Goal: Task Accomplishment & Management: Use online tool/utility

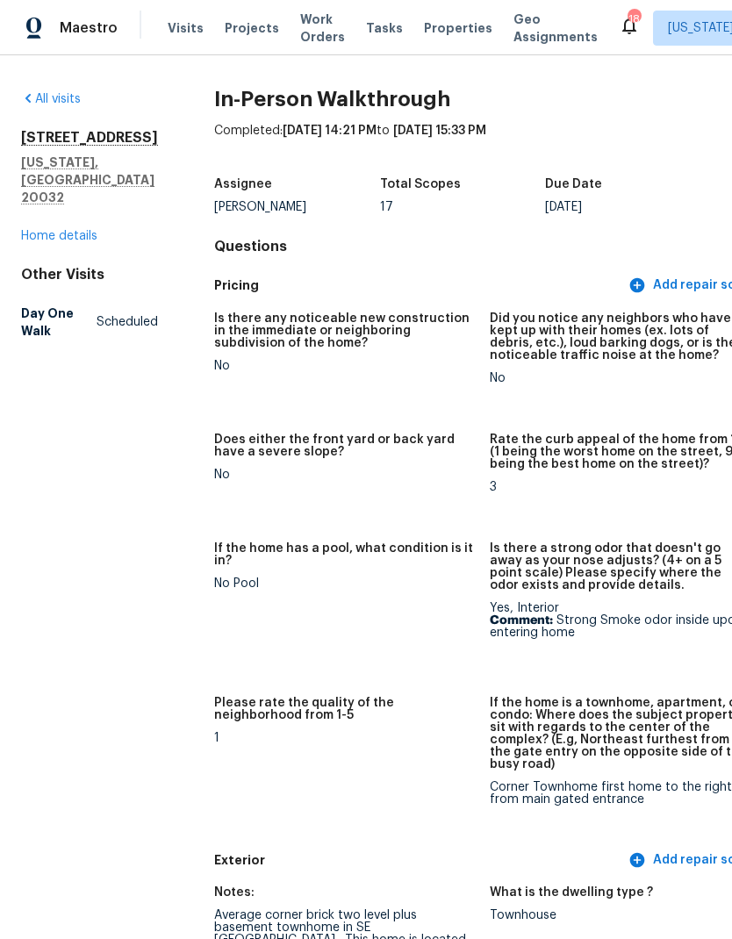
scroll to position [4514, 0]
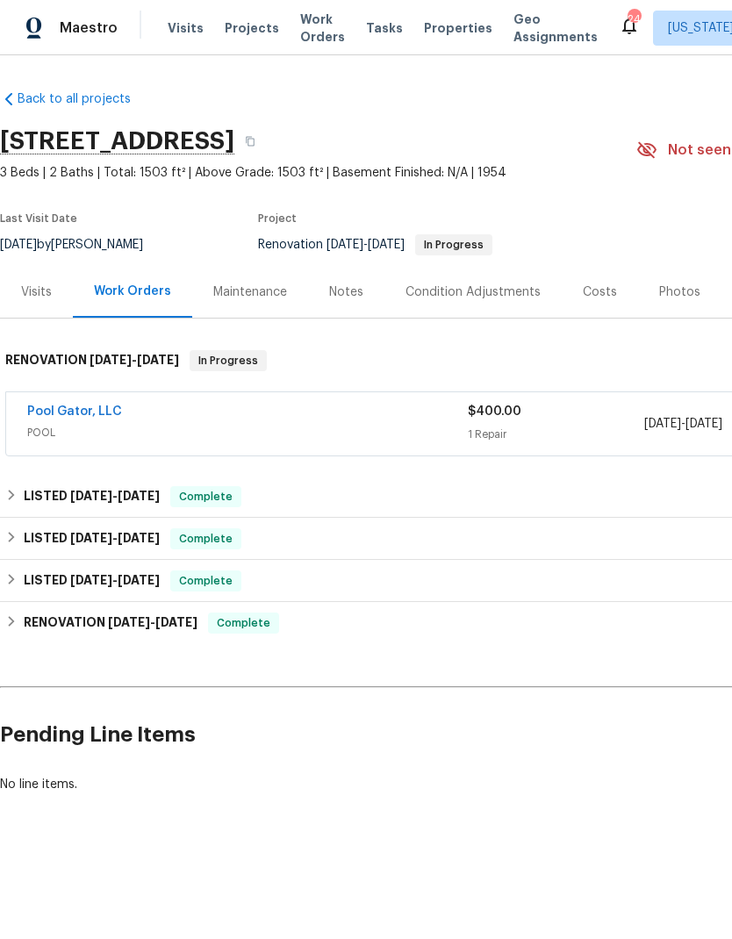
click at [451, 424] on span "POOL" at bounding box center [247, 433] width 441 height 18
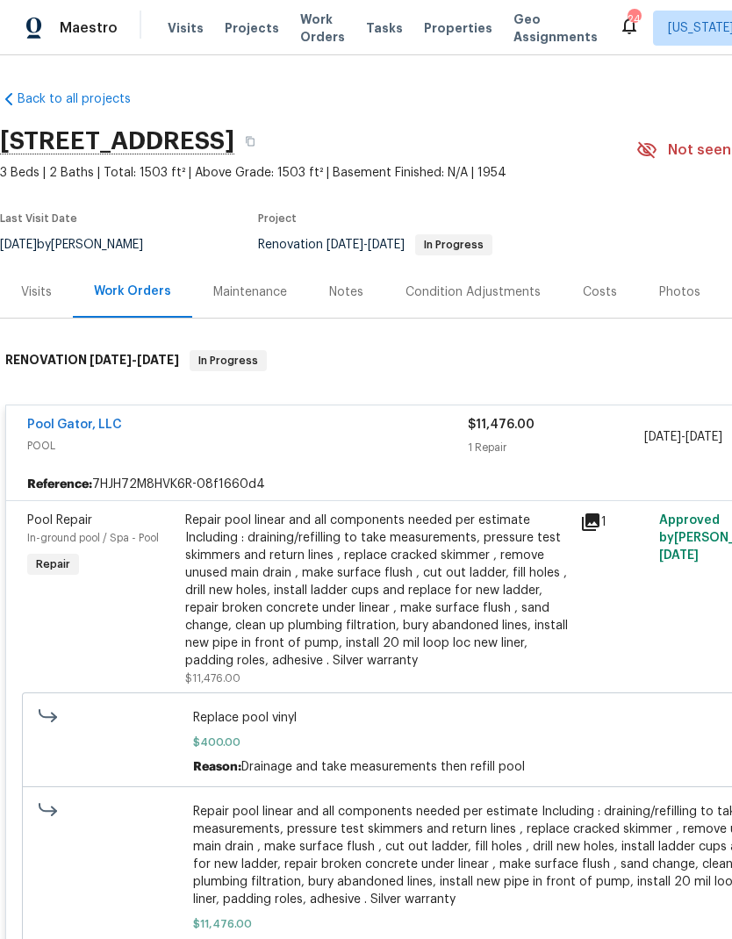
click at [506, 440] on div "1 Repair" at bounding box center [556, 448] width 176 height 18
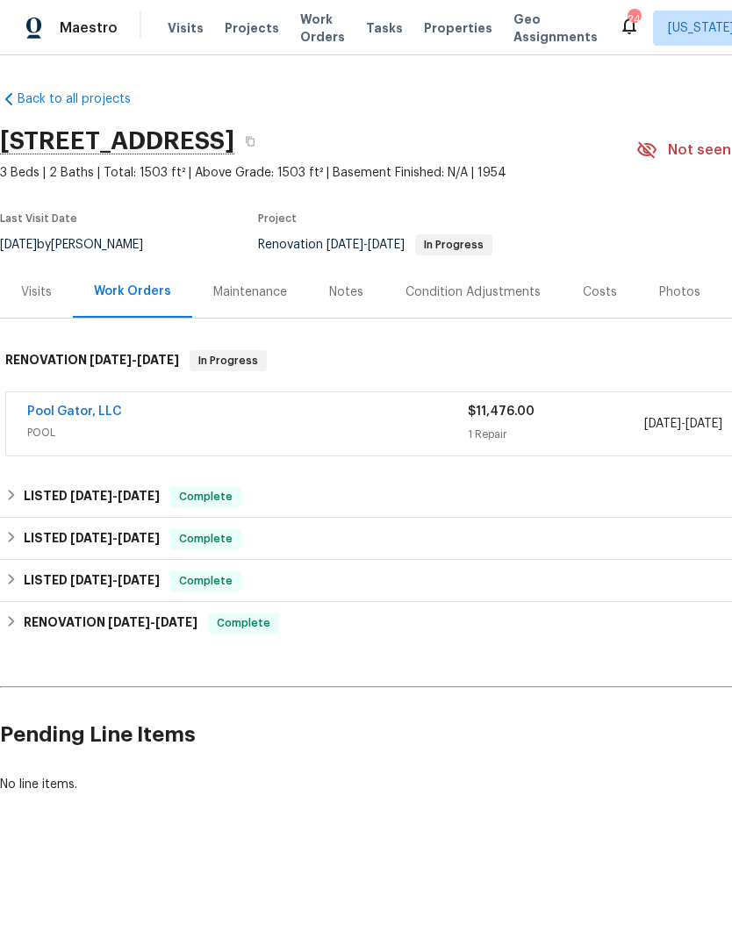
click at [511, 426] on div "1 Repair" at bounding box center [556, 435] width 176 height 18
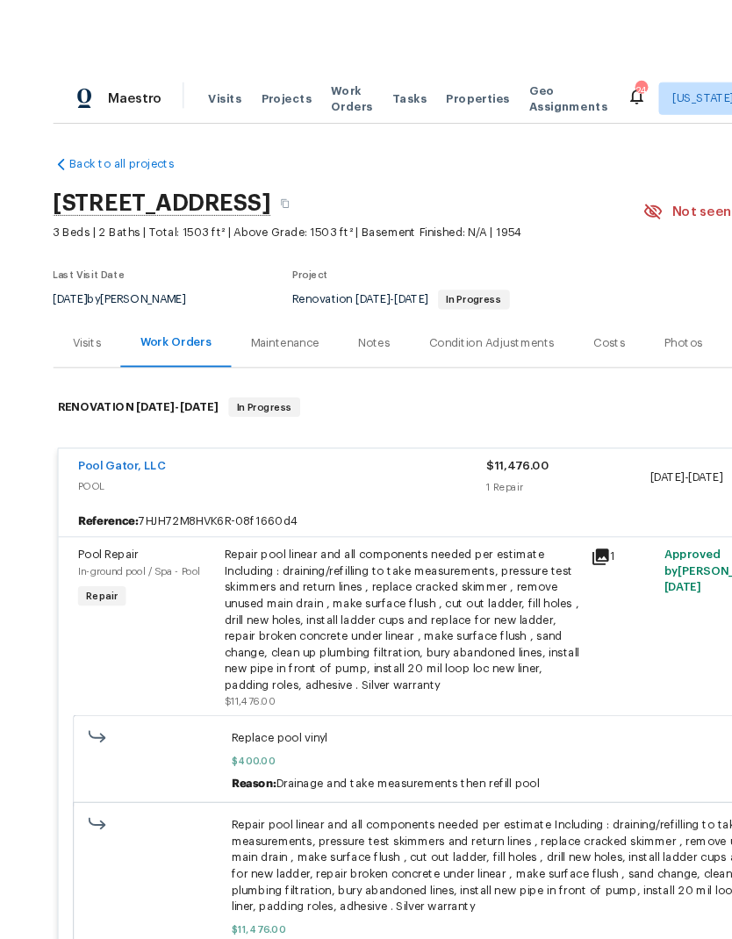
scroll to position [7, 0]
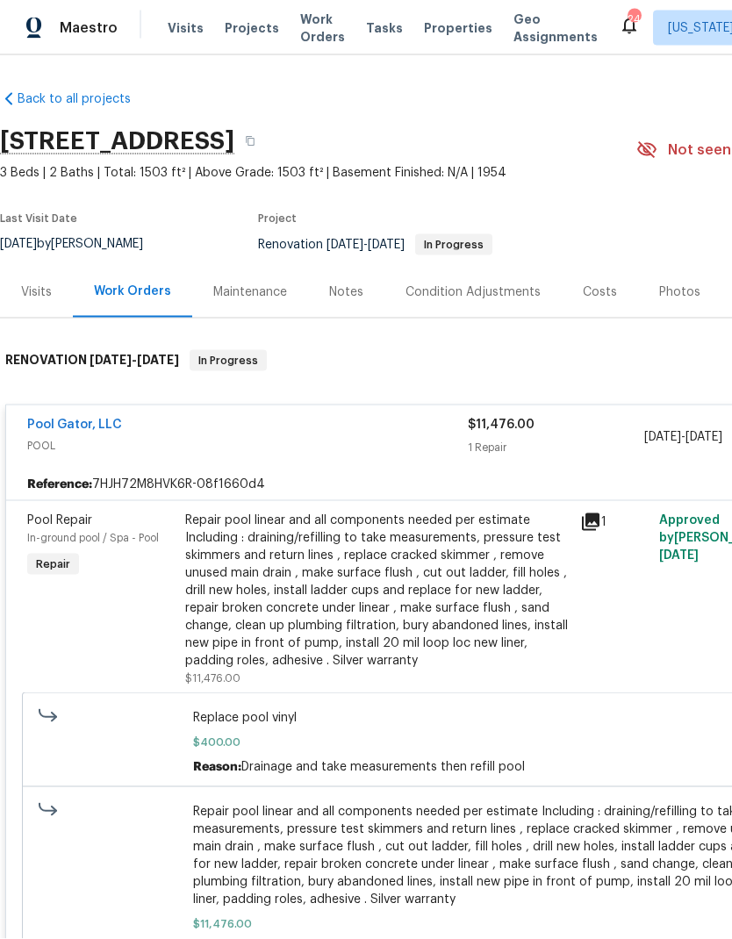
click at [435, 437] on span "POOL" at bounding box center [247, 446] width 441 height 18
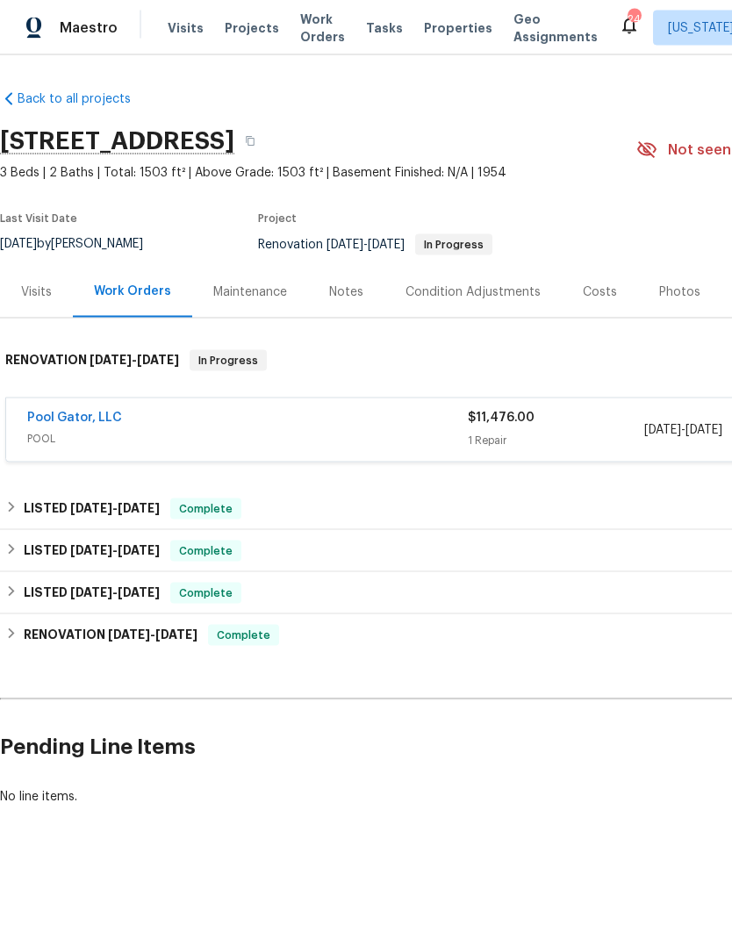
scroll to position [0, 0]
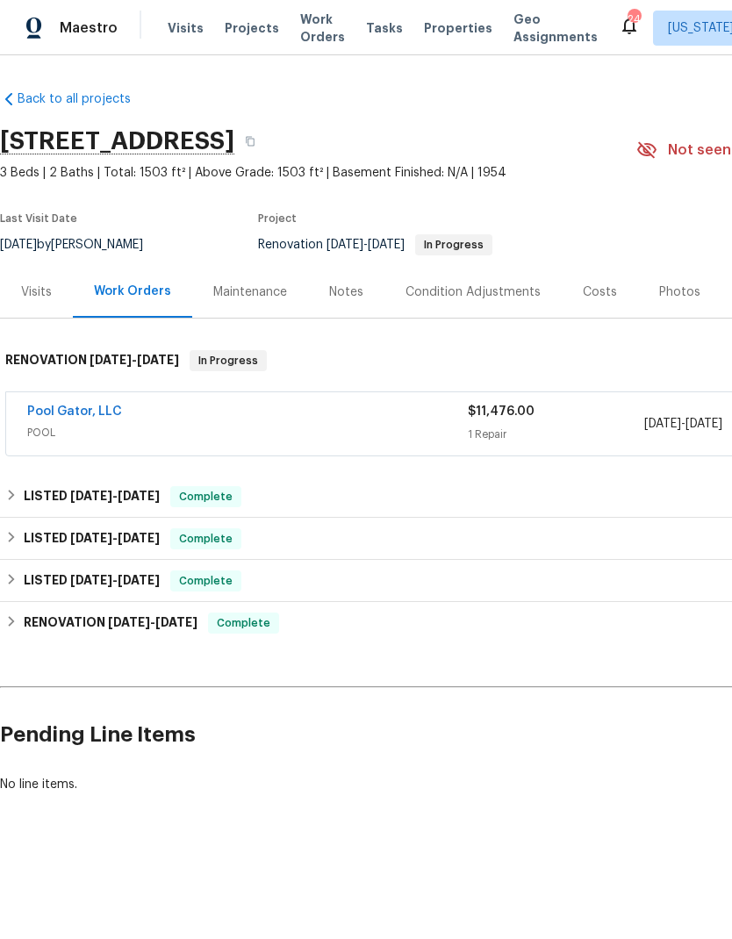
click at [477, 431] on div "1 Repair" at bounding box center [556, 435] width 176 height 18
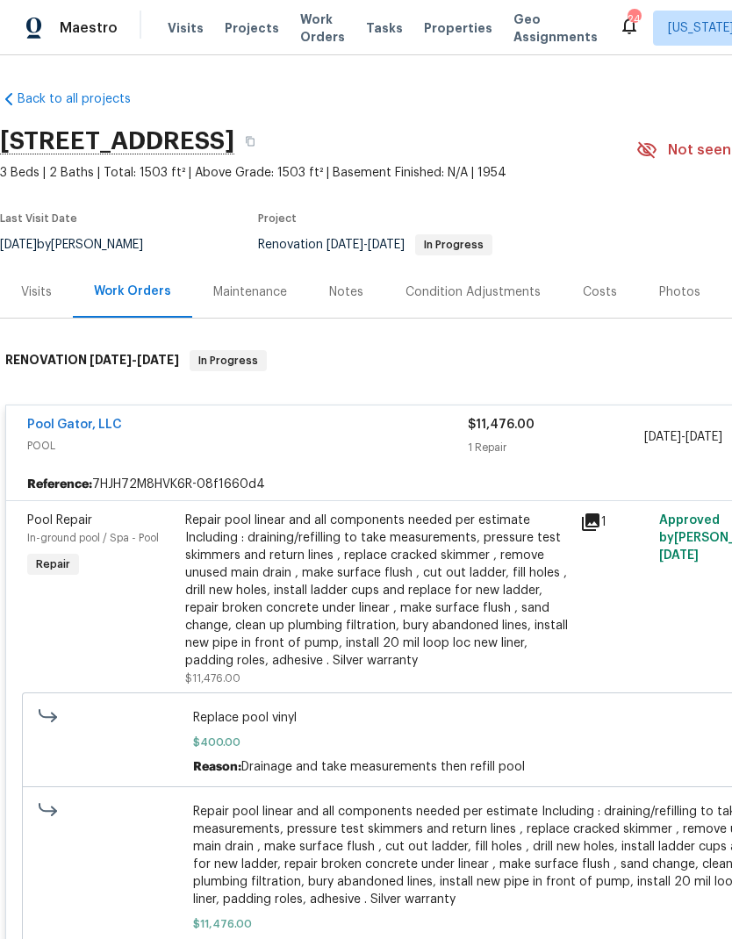
click at [99, 420] on link "Pool Gator, LLC" at bounding box center [74, 425] width 95 height 12
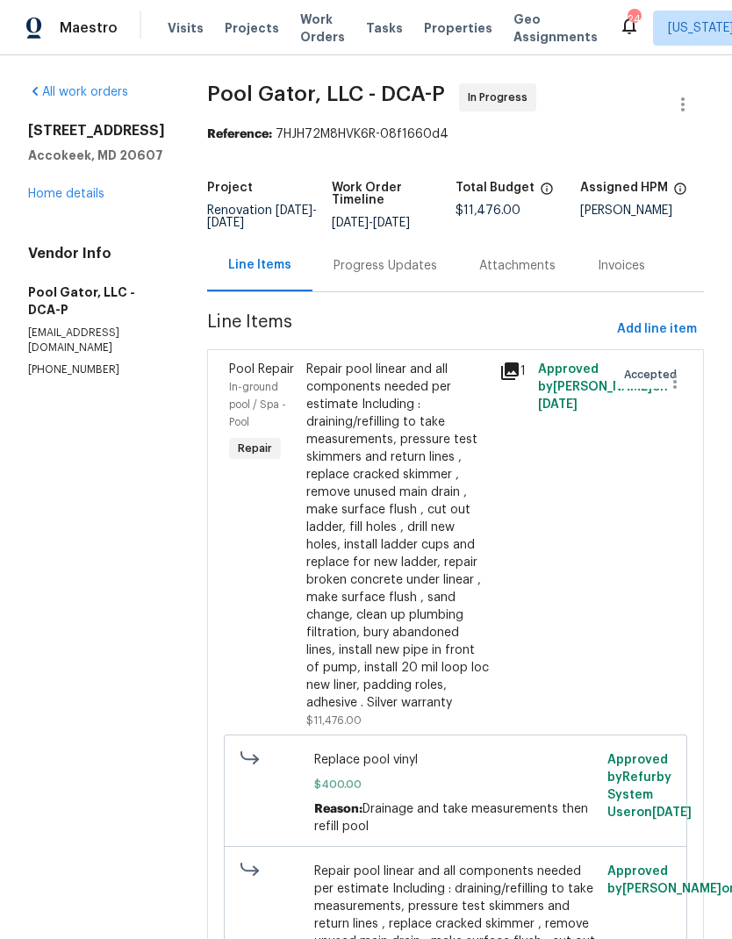
click at [370, 276] on div "Progress Updates" at bounding box center [385, 266] width 146 height 52
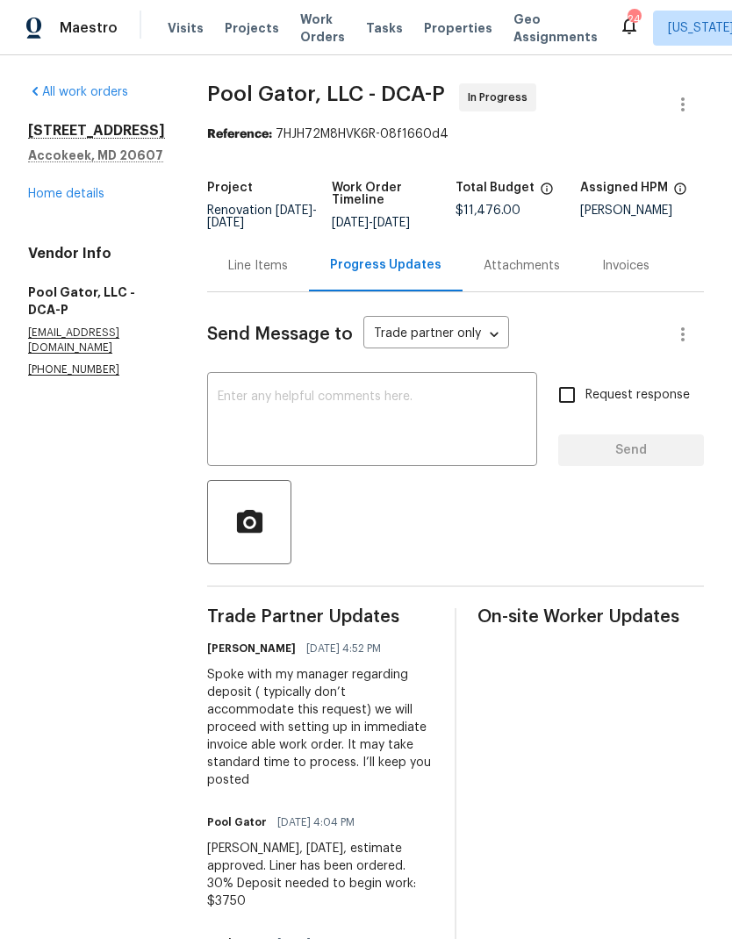
click at [82, 200] on link "Home details" at bounding box center [66, 194] width 76 height 12
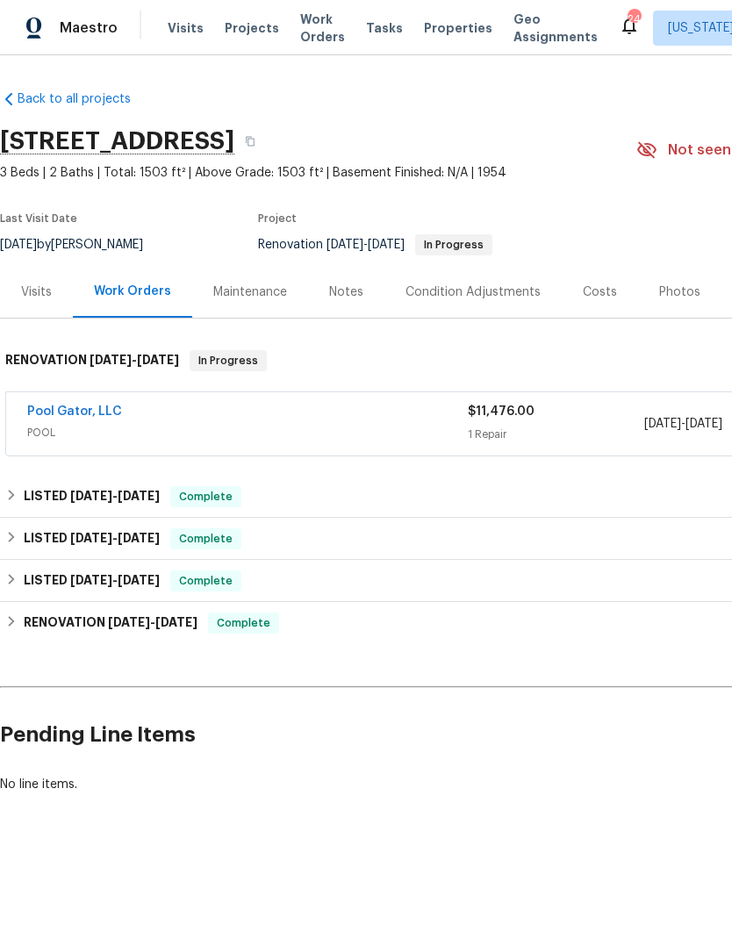
click at [178, 424] on span "POOL" at bounding box center [247, 433] width 441 height 18
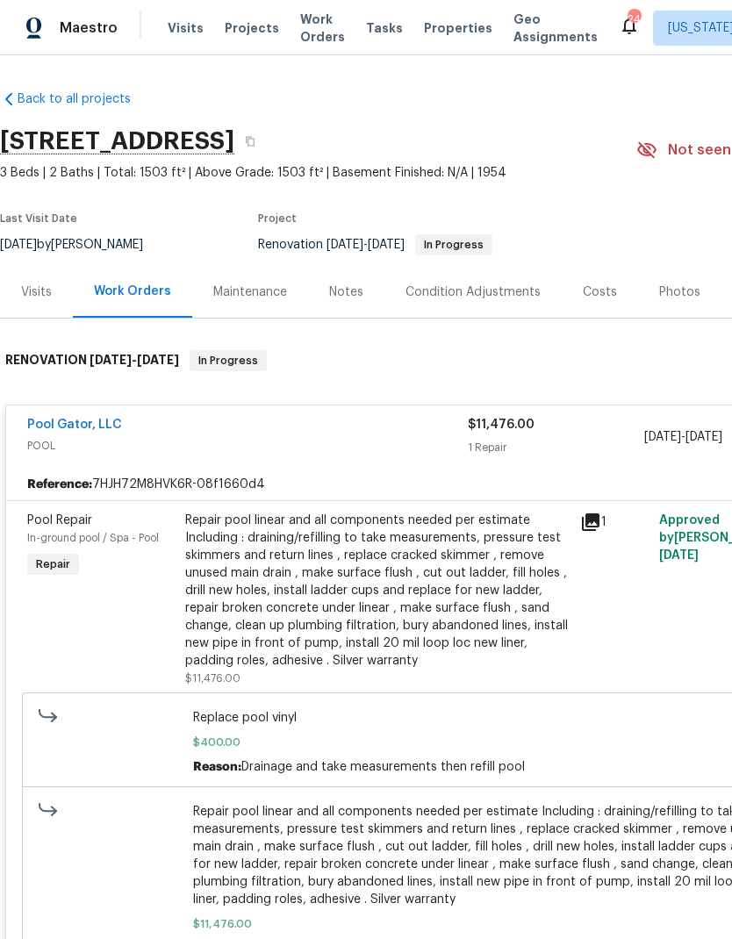
click at [444, 456] on div "Pool Gator, LLC POOL" at bounding box center [247, 437] width 441 height 42
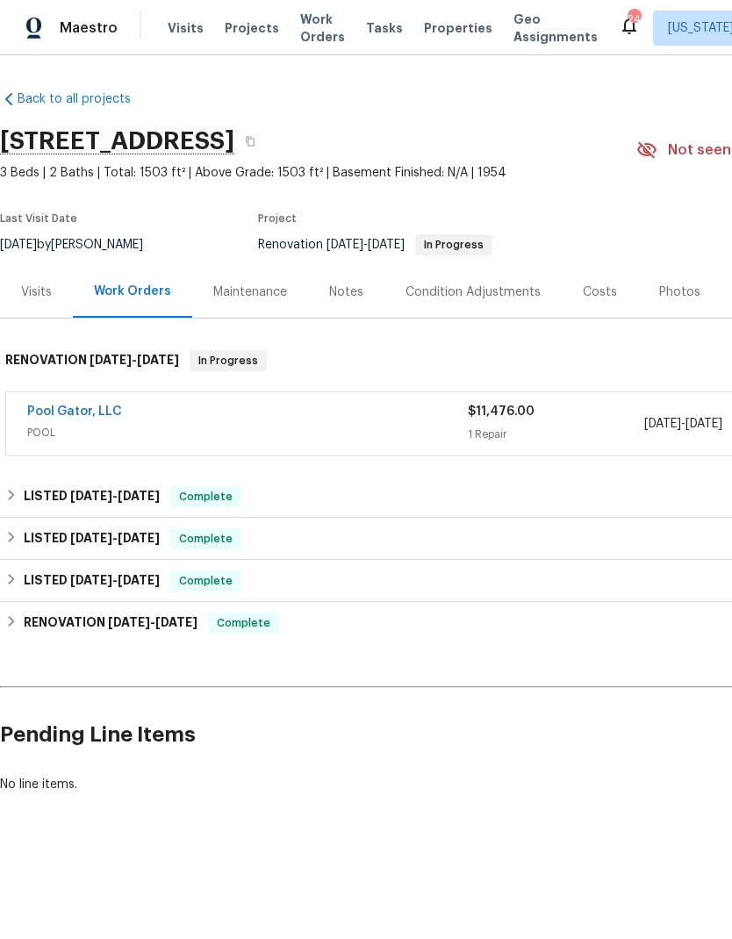
click at [91, 415] on link "Pool Gator, LLC" at bounding box center [74, 412] width 95 height 12
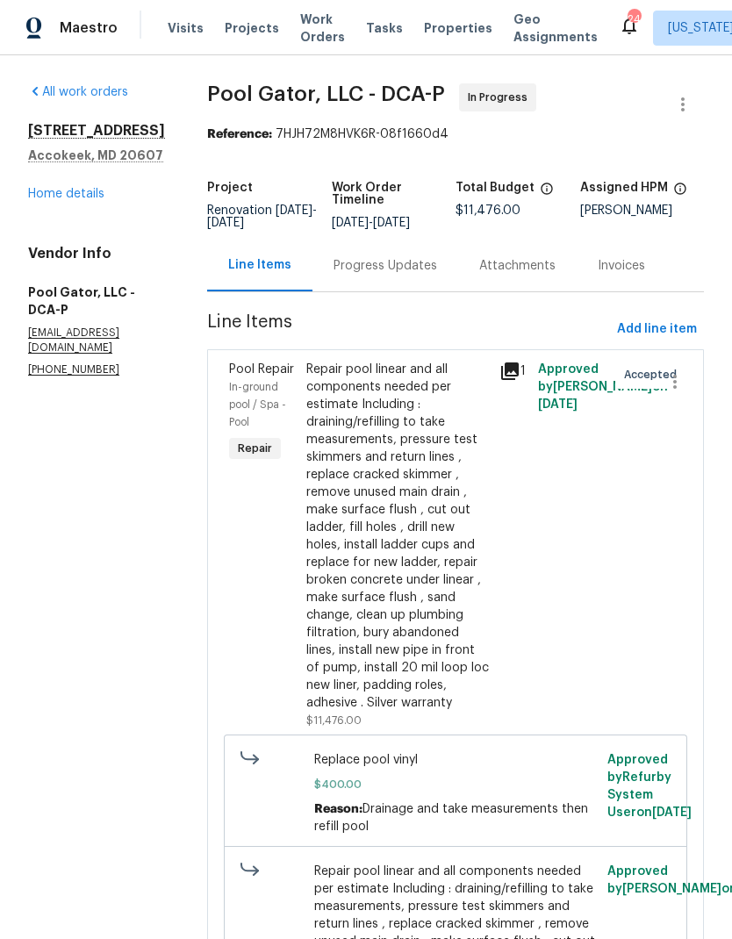
click at [360, 281] on div "Progress Updates" at bounding box center [385, 266] width 146 height 52
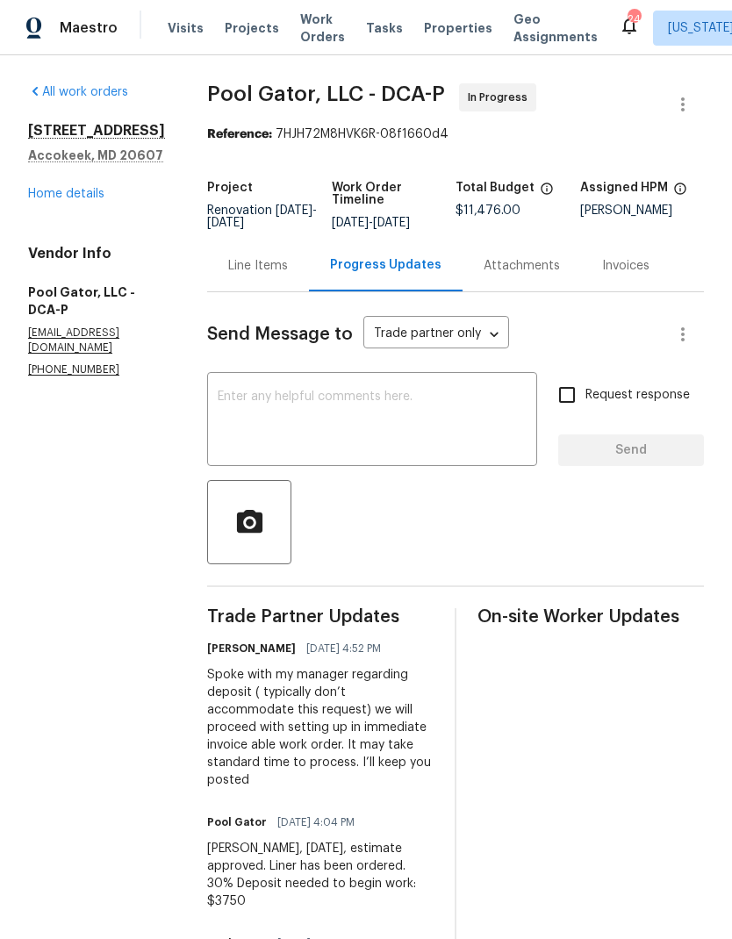
click at [233, 283] on div "Line Items" at bounding box center [258, 266] width 102 height 52
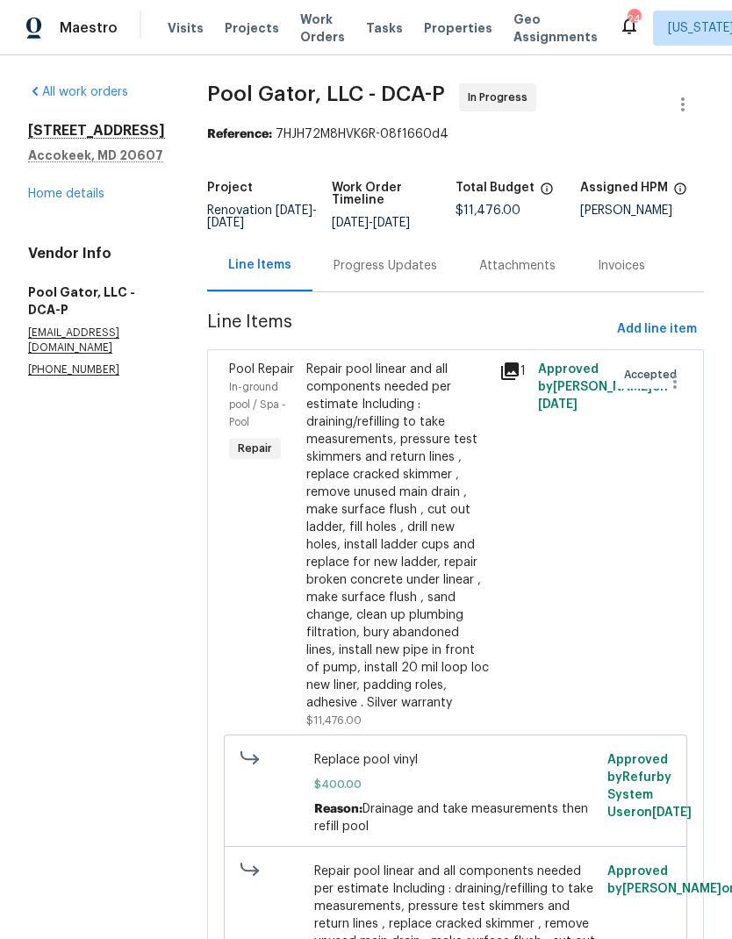
click at [365, 267] on div "Progress Updates" at bounding box center [386, 266] width 104 height 18
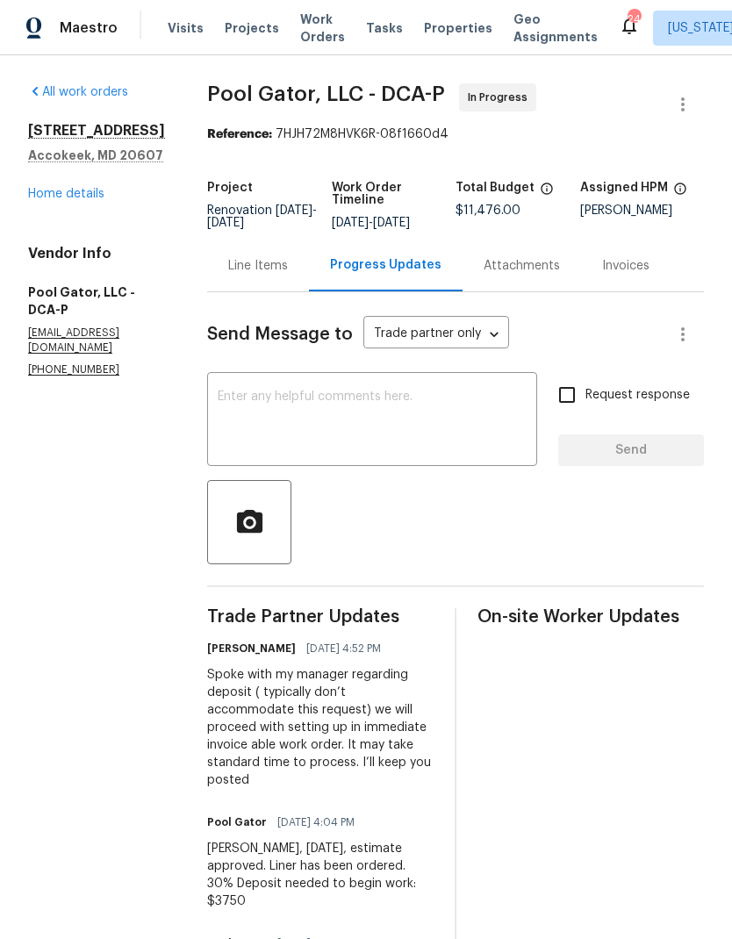
click at [228, 275] on div "Line Items" at bounding box center [258, 266] width 60 height 18
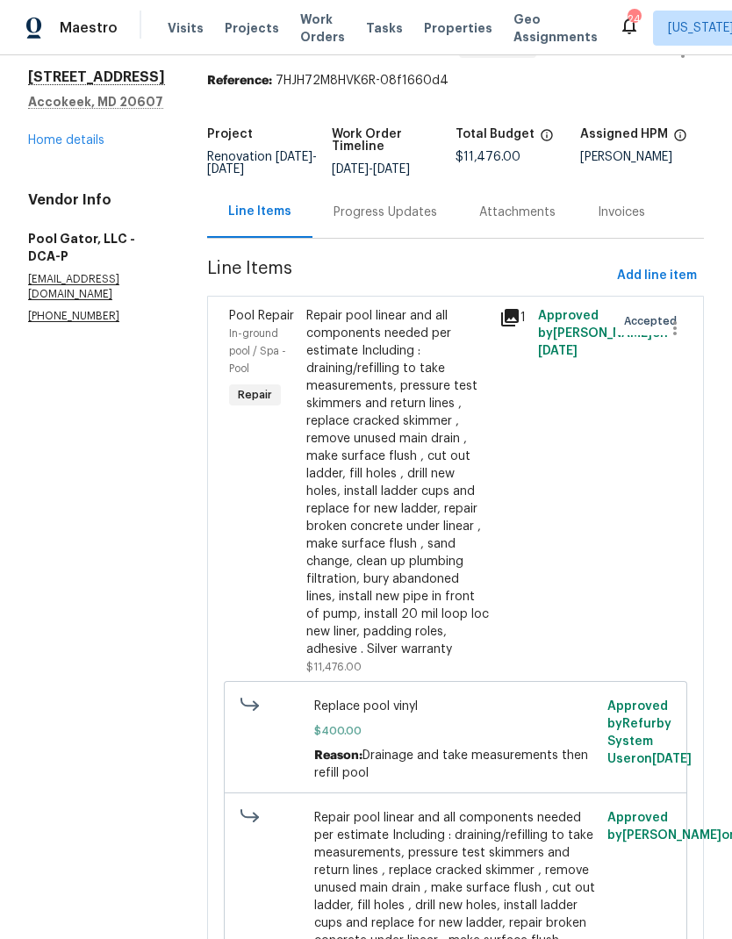
scroll to position [56, 0]
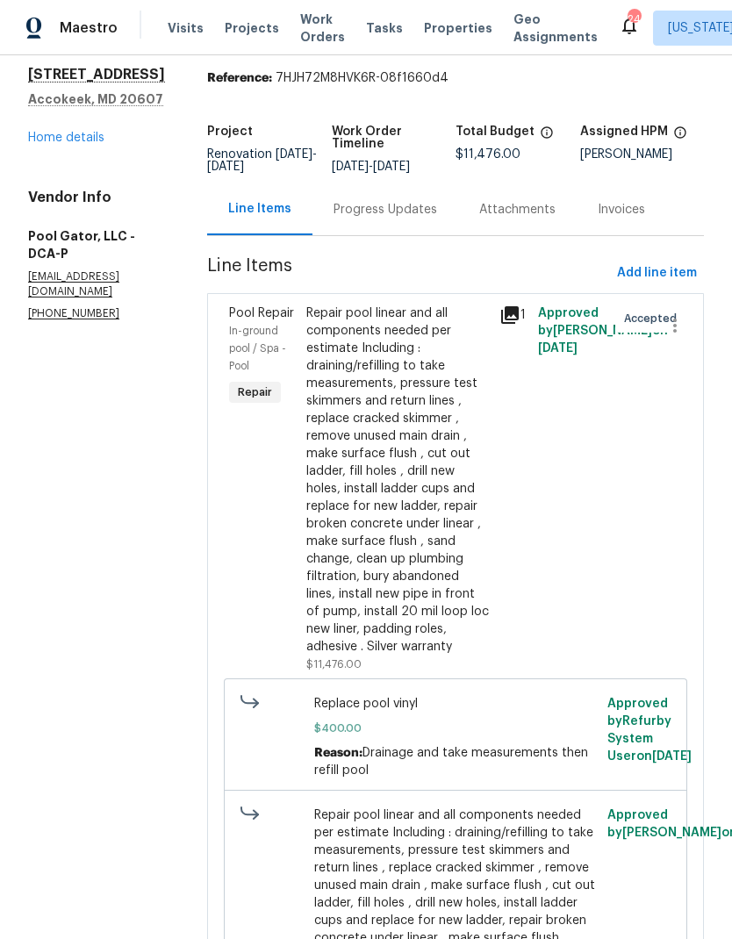
click at [476, 560] on div "Repair pool linear and all components needed per estimate Including : draining/…" at bounding box center [397, 480] width 183 height 351
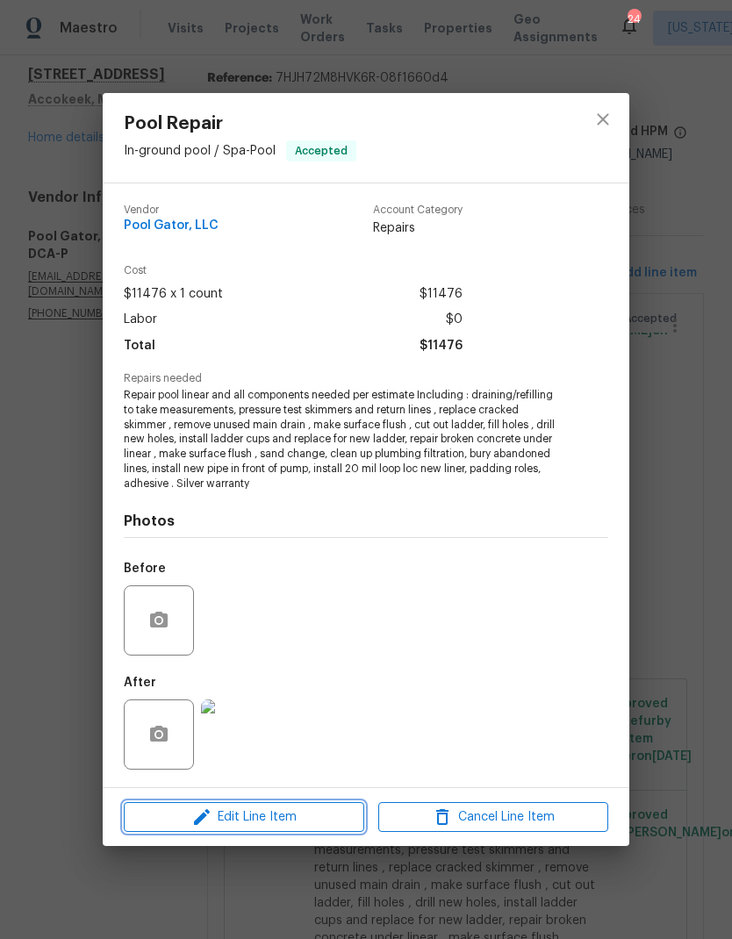
click at [274, 819] on span "Edit Line Item" at bounding box center [244, 818] width 230 height 22
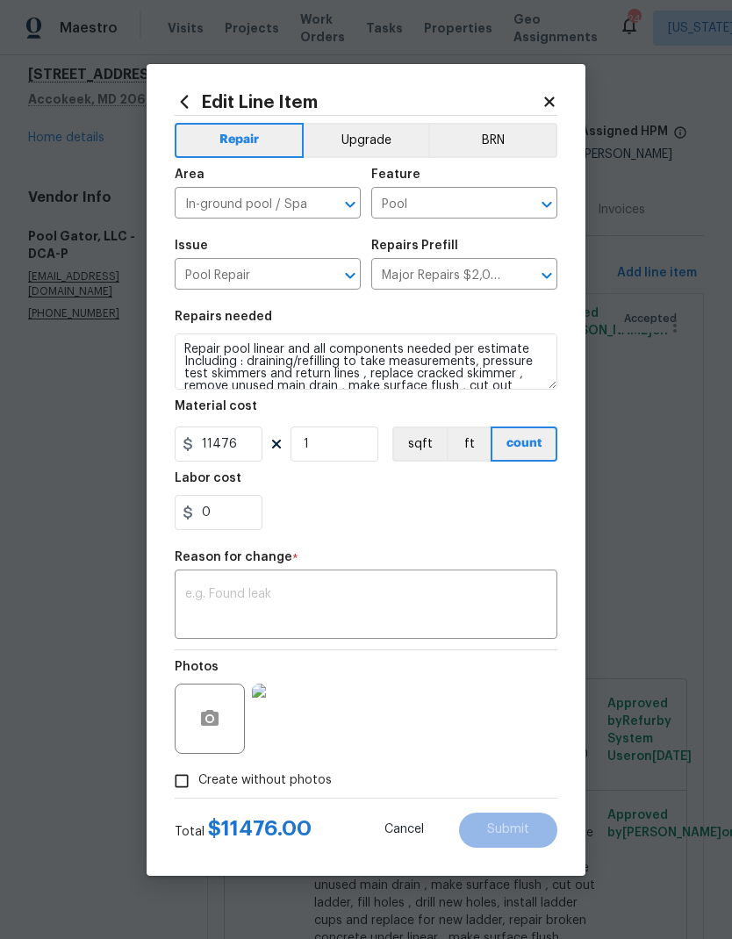
click at [259, 600] on textarea at bounding box center [366, 606] width 362 height 37
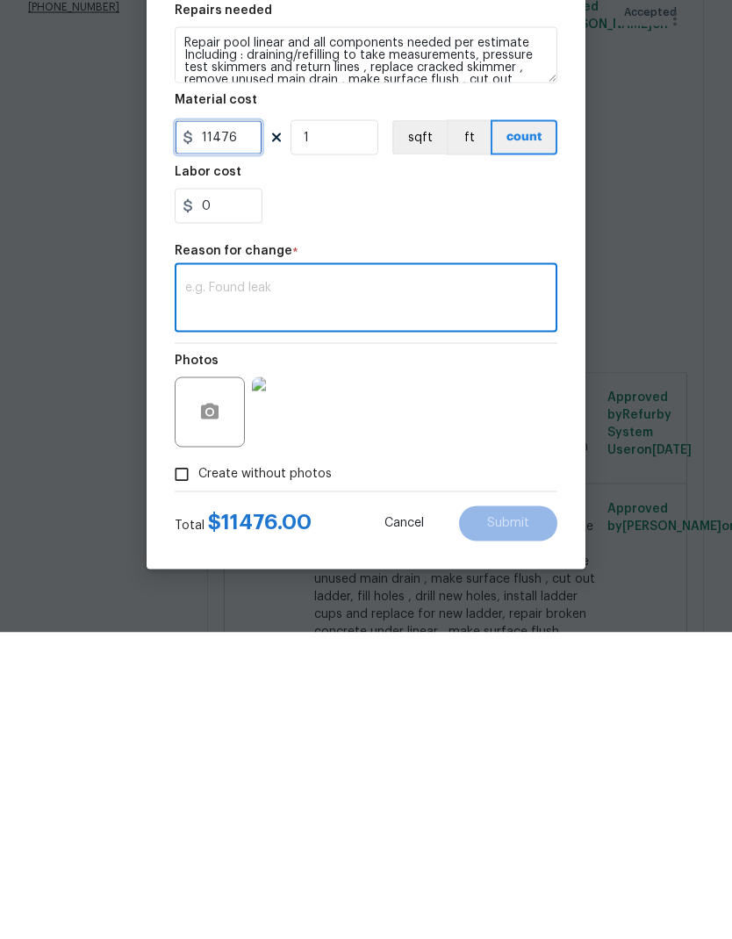
click at [254, 427] on input "11476" at bounding box center [219, 444] width 88 height 35
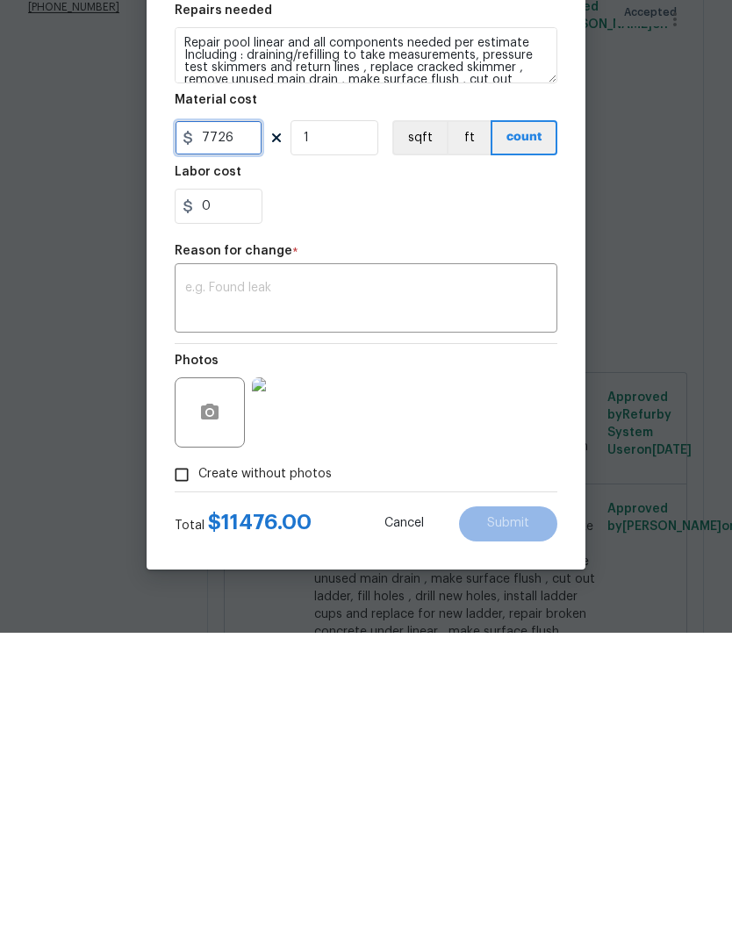
type input "7726"
click at [416, 588] on textarea at bounding box center [366, 606] width 362 height 37
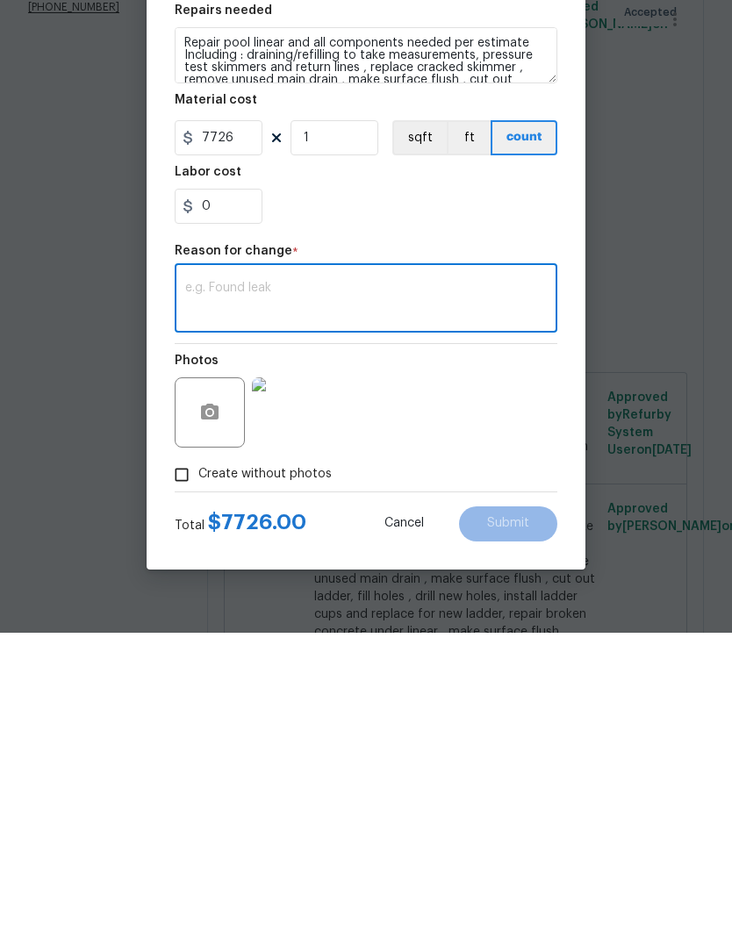
type textarea "Q"
type textarea "Splitting amount for 30% deposit"
click at [519, 823] on span "Submit" at bounding box center [508, 829] width 42 height 13
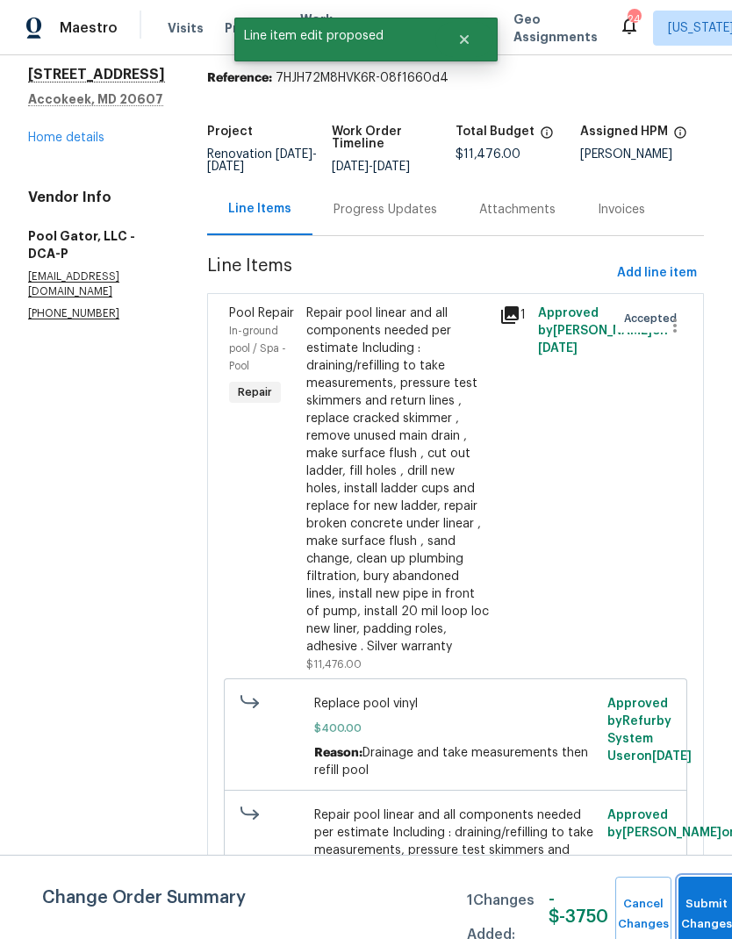
click at [689, 909] on button "Submit Changes" at bounding box center [707, 914] width 56 height 75
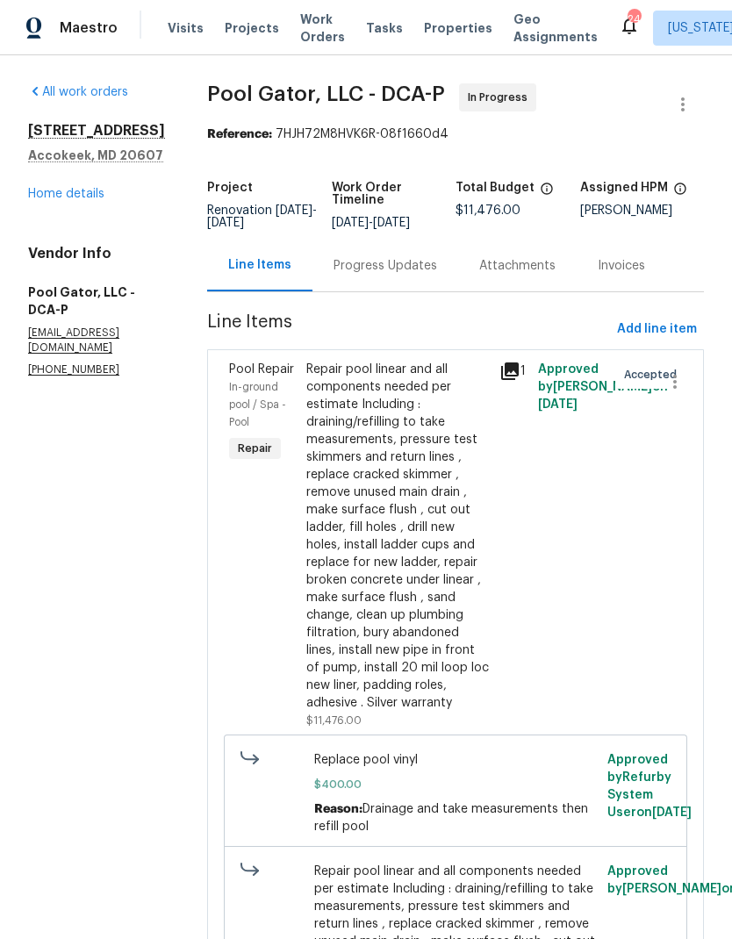
scroll to position [0, 0]
click at [627, 319] on span "Add line item" at bounding box center [657, 330] width 80 height 22
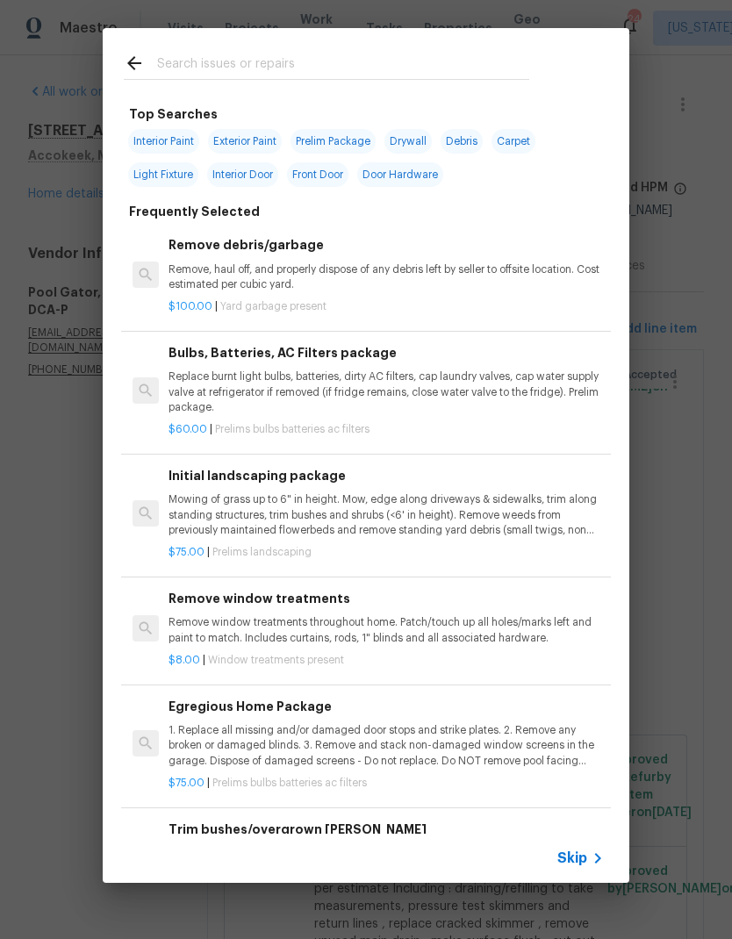
click at [449, 62] on input "text" at bounding box center [343, 66] width 372 height 26
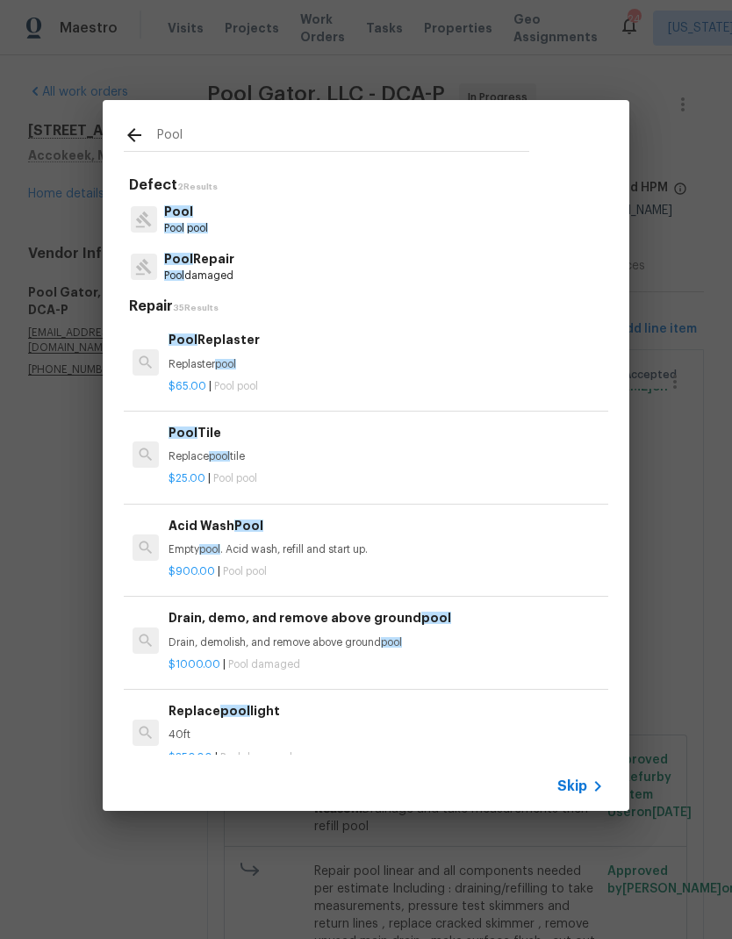
type input "Pool"
click at [244, 267] on div "Pool Repair Pool damaged" at bounding box center [366, 266] width 485 height 47
click at [260, 272] on div "Pool Repair Pool damaged" at bounding box center [366, 266] width 485 height 47
click at [132, 138] on icon at bounding box center [134, 135] width 14 height 14
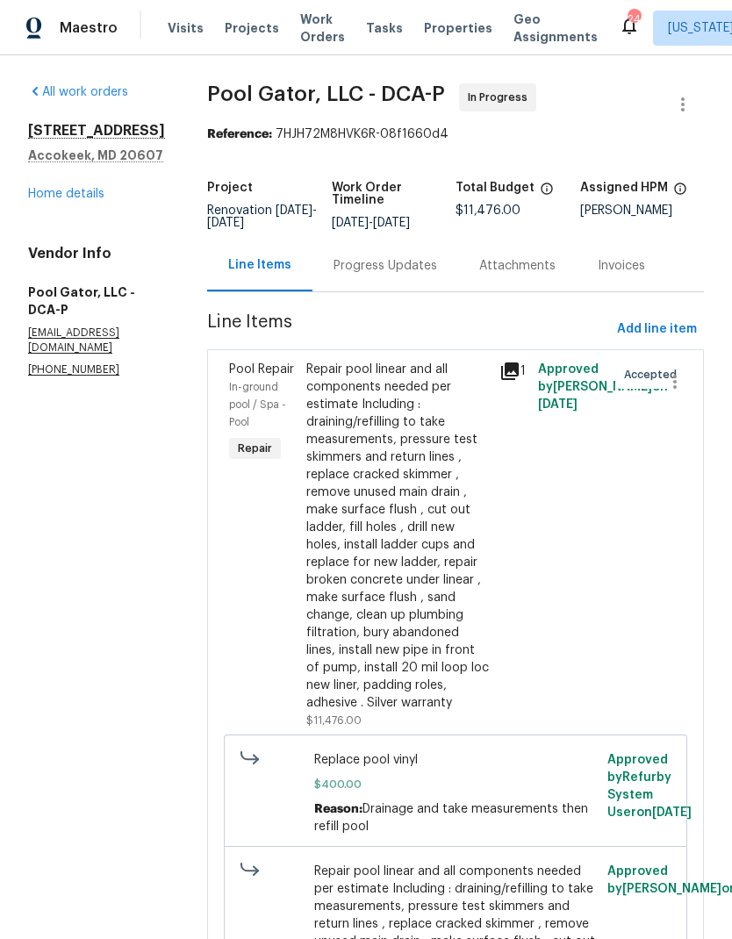
click at [390, 491] on div "Repair pool linear and all components needed per estimate Including : draining/…" at bounding box center [397, 536] width 183 height 351
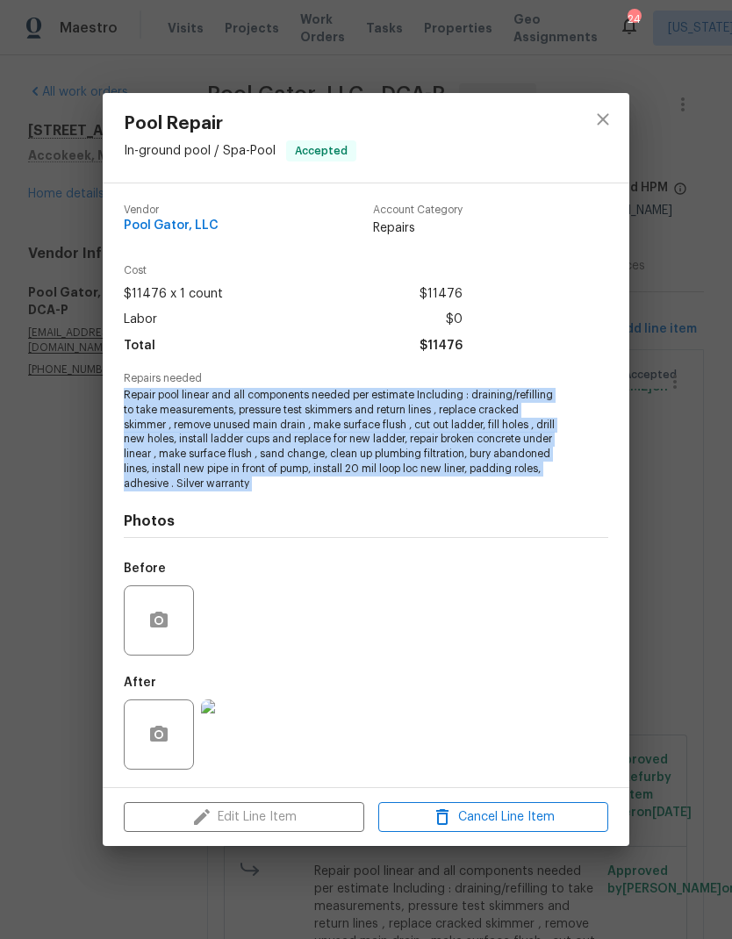
click at [665, 485] on div "Pool Repair In-ground pool / Spa - Pool Accepted Vendor Pool Gator, LLC Account…" at bounding box center [366, 469] width 732 height 939
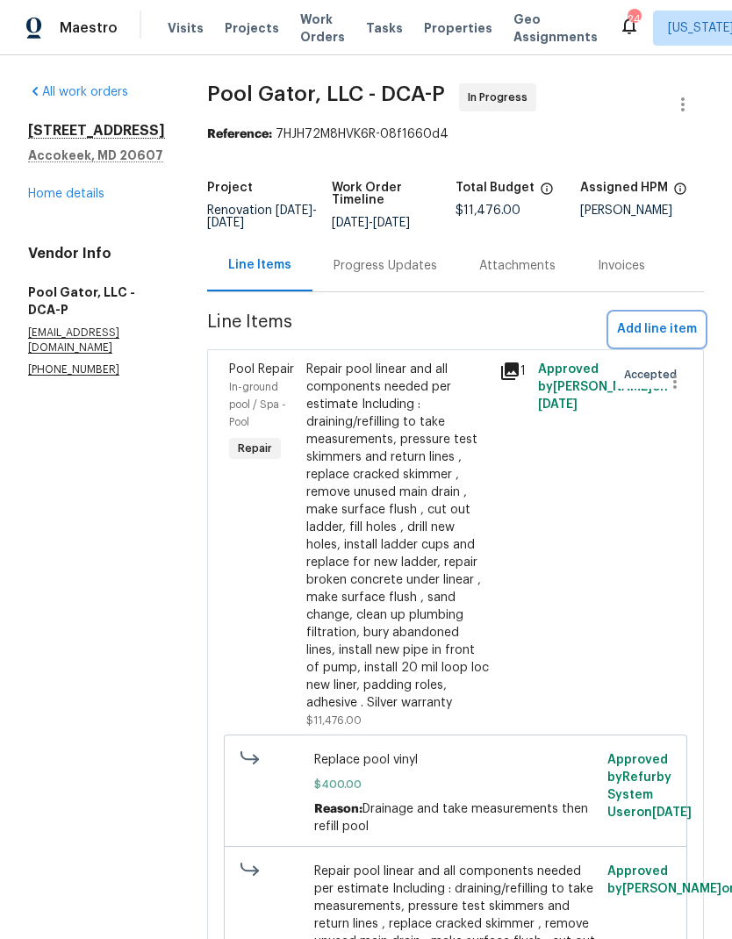
click at [624, 319] on span "Add line item" at bounding box center [657, 330] width 80 height 22
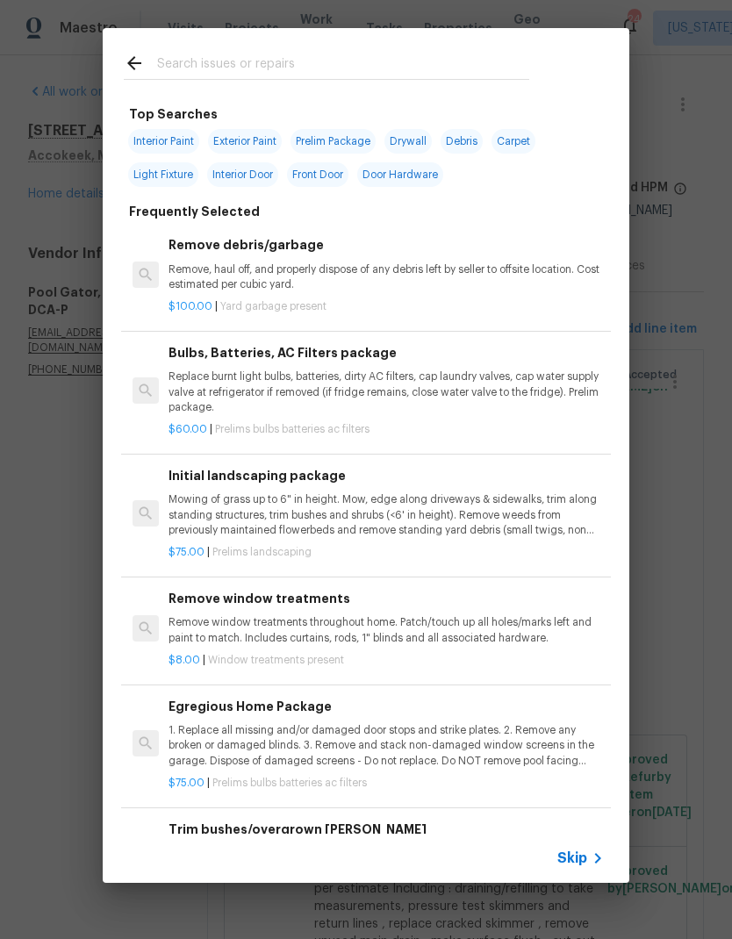
click at [371, 79] on input "text" at bounding box center [343, 66] width 372 height 26
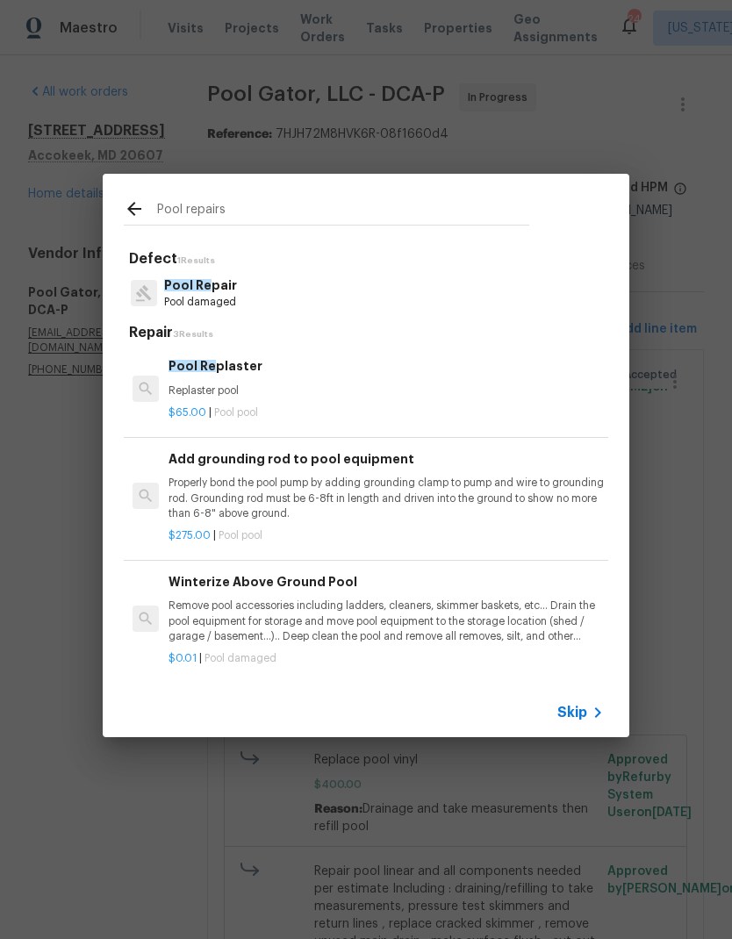
type input "Pool repairs"
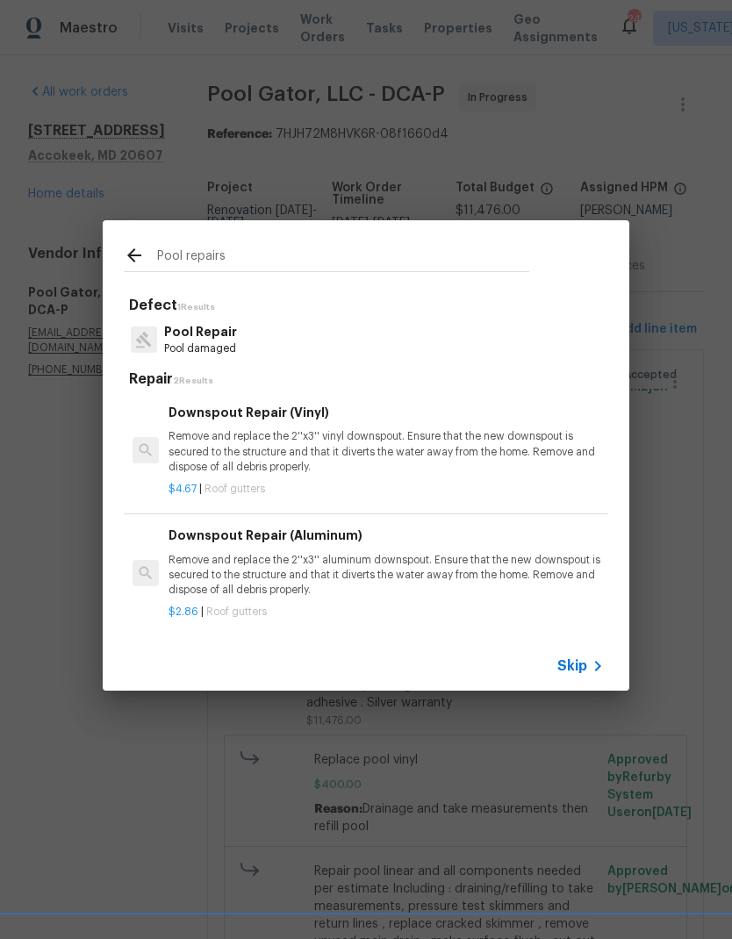
click at [205, 324] on p "Pool Repair" at bounding box center [200, 332] width 73 height 18
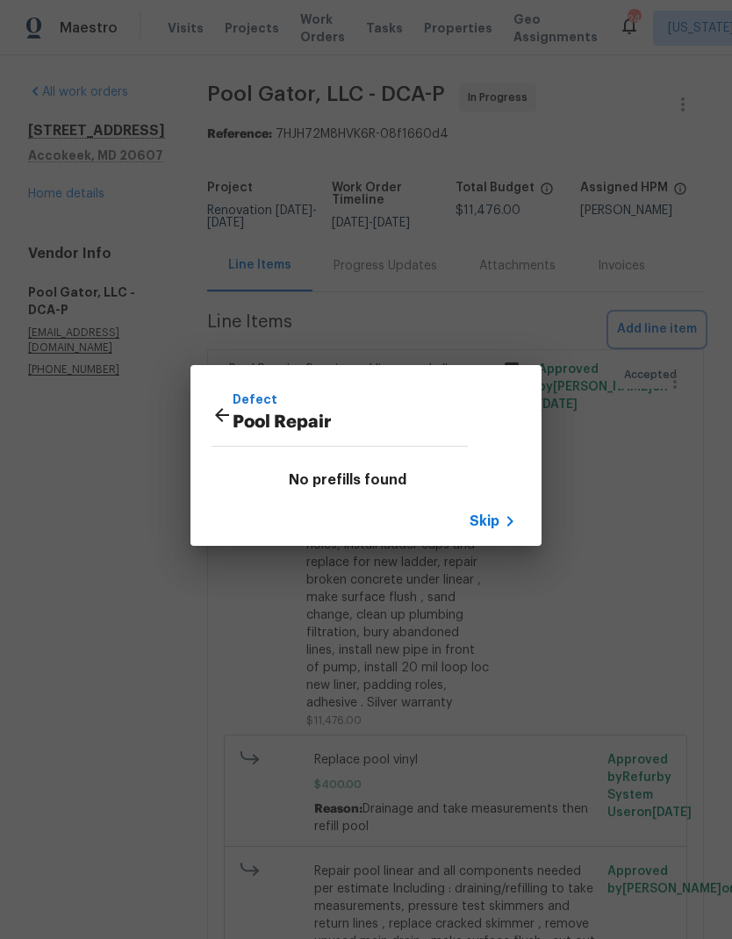
click at [205, 323] on div "Defect Pool Repair No prefills found Skip" at bounding box center [366, 455] width 732 height 911
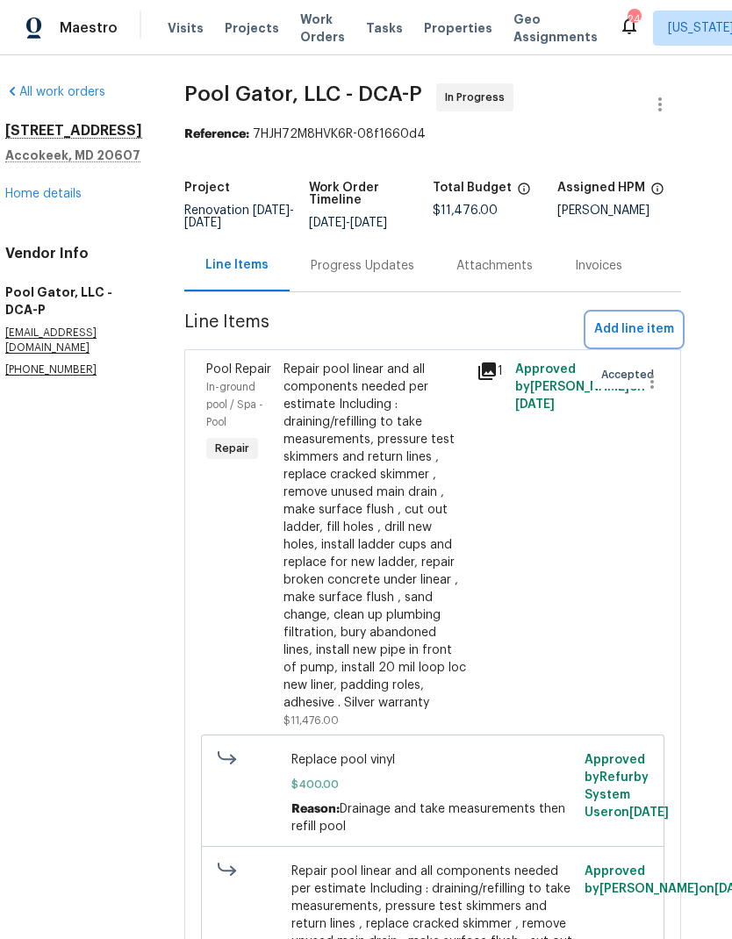
scroll to position [0, 21]
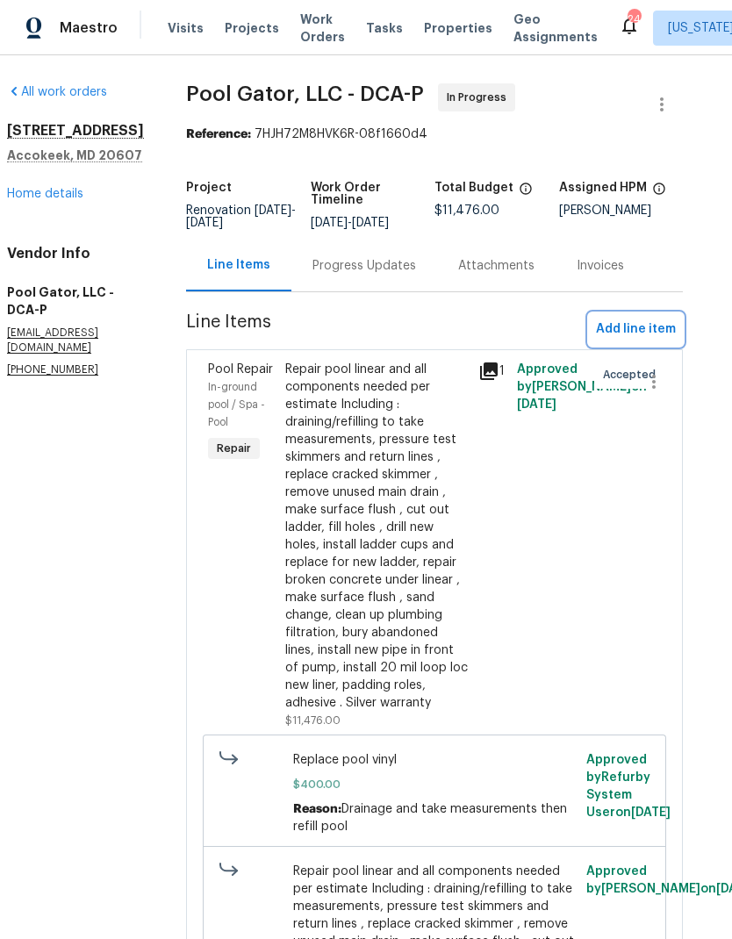
click at [600, 319] on span "Add line item" at bounding box center [636, 330] width 80 height 22
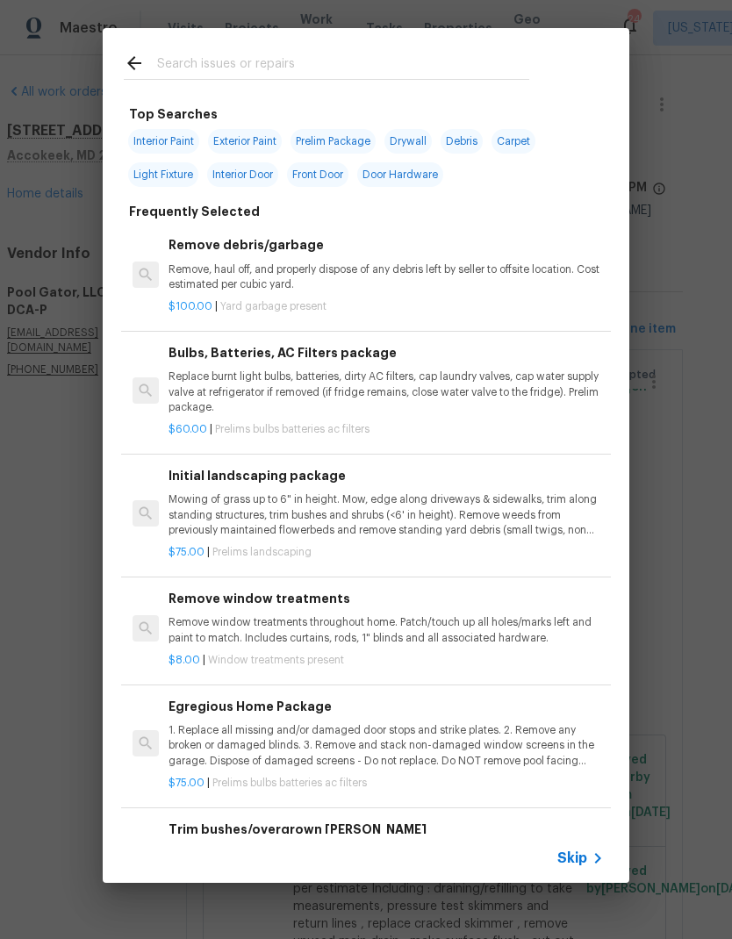
click at [428, 61] on input "text" at bounding box center [343, 66] width 372 height 26
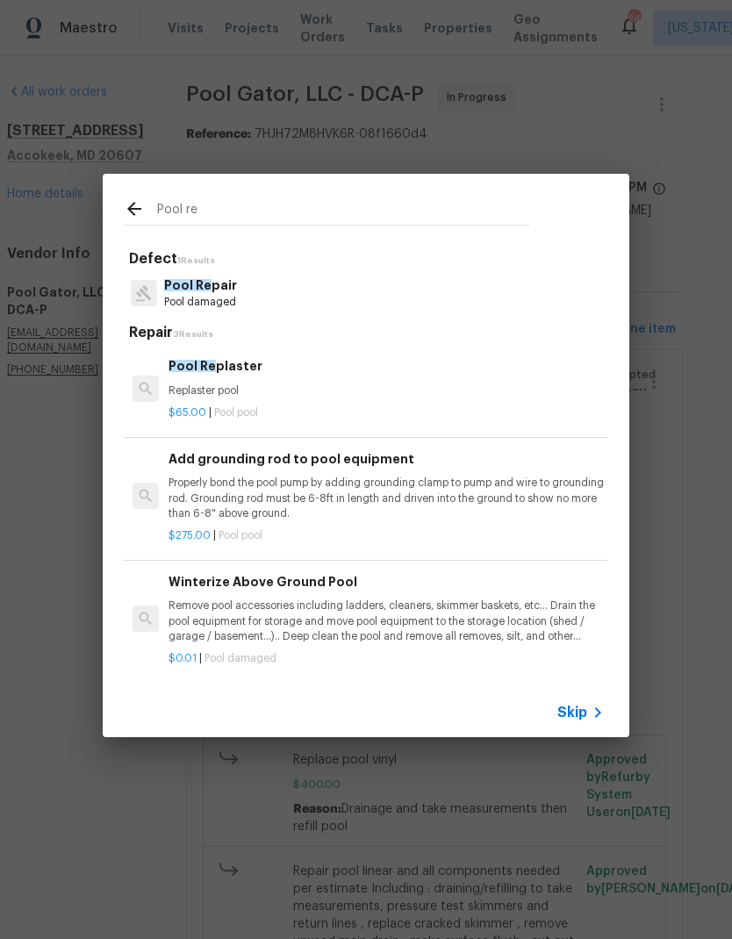
type input "Pool re"
click at [284, 292] on div "Pool Re pair Pool damaged" at bounding box center [366, 292] width 485 height 47
click at [249, 296] on div "Pool Re pair Pool damaged" at bounding box center [366, 292] width 485 height 47
click at [292, 406] on p "$65.00 | Pool pool" at bounding box center [383, 413] width 435 height 15
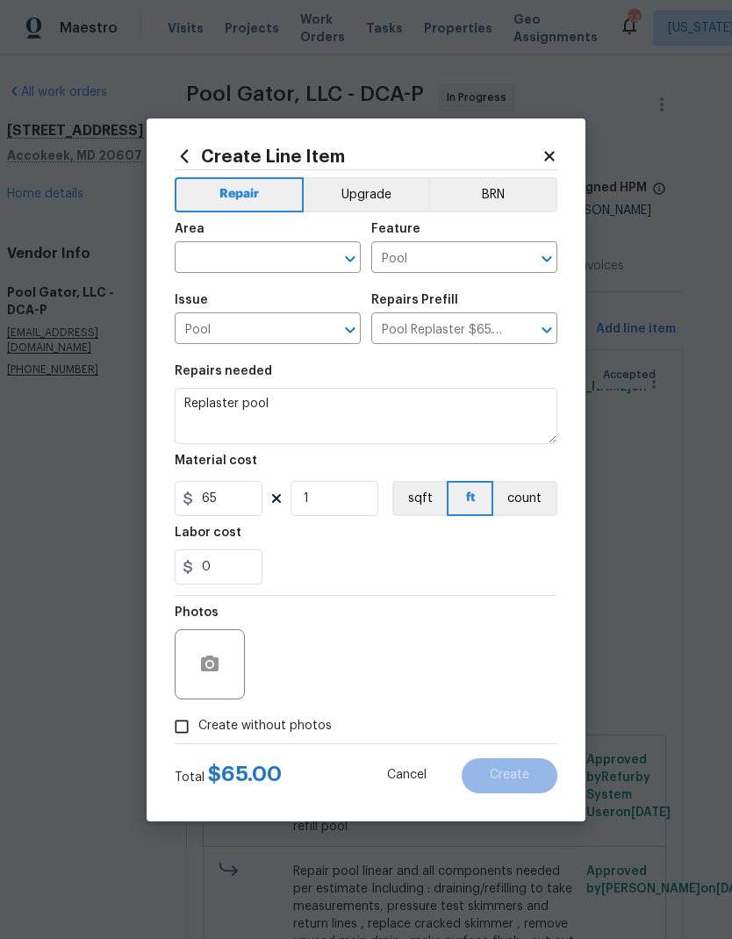
click at [547, 330] on icon "Open" at bounding box center [546, 330] width 21 height 21
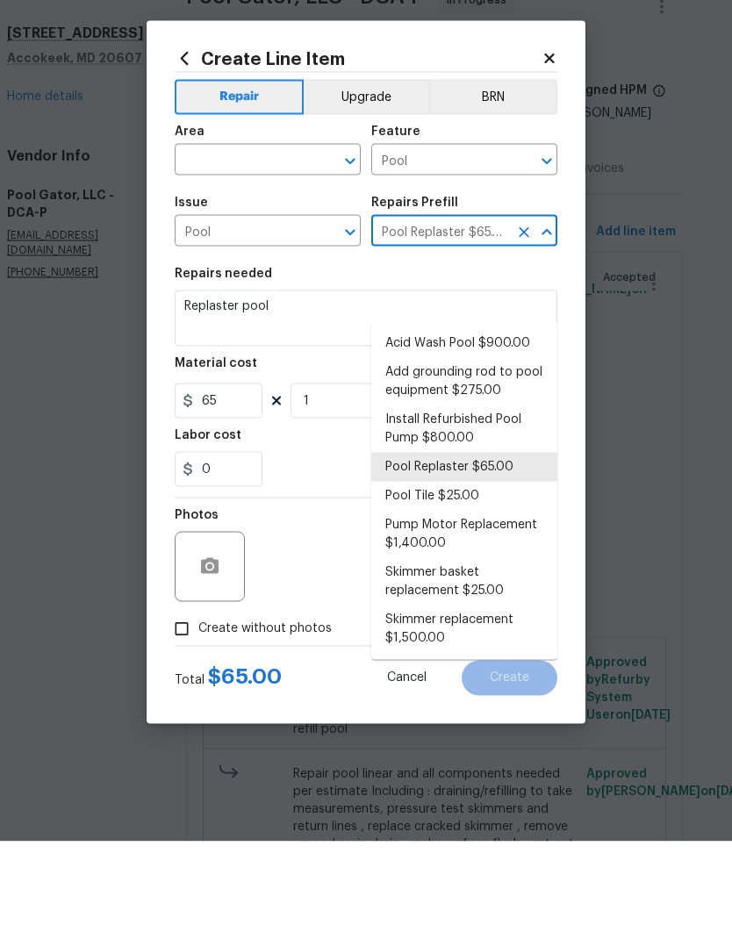
click at [191, 147] on icon at bounding box center [184, 156] width 19 height 19
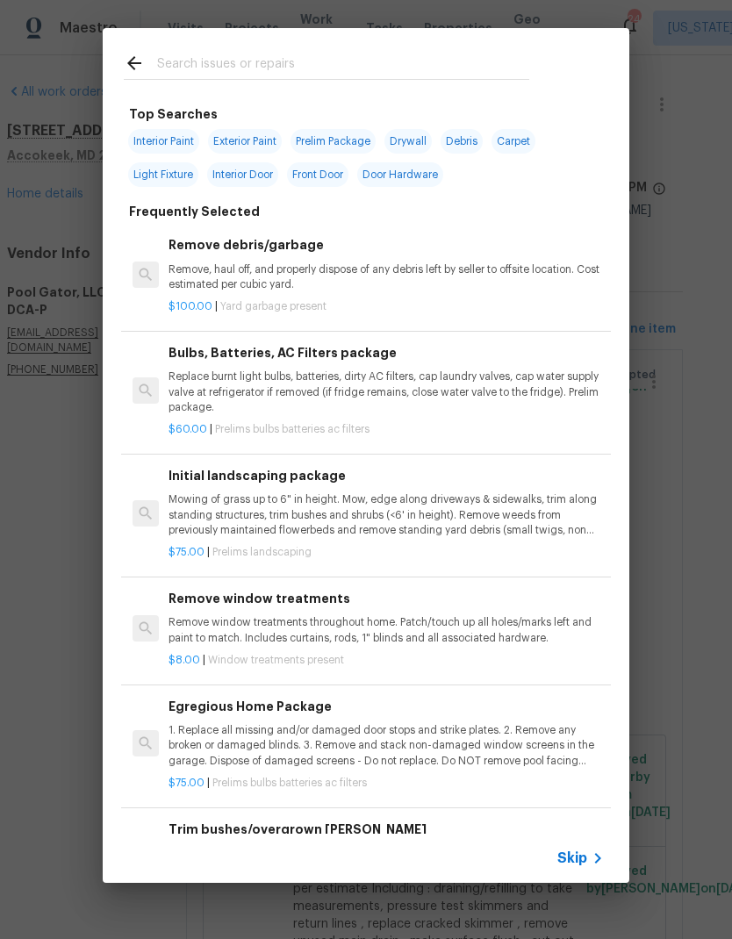
click at [331, 58] on input "text" at bounding box center [343, 66] width 372 height 26
type input "Pool"
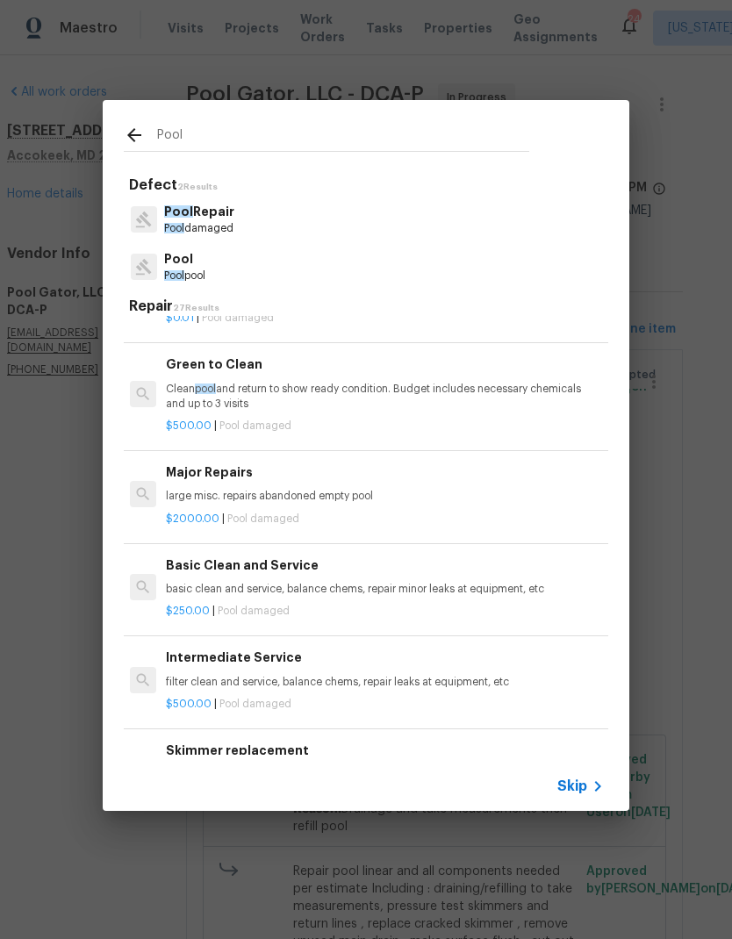
scroll to position [870, 3]
click at [371, 478] on div "Major Repairs large misc. repairs abandoned empty pool" at bounding box center [383, 484] width 435 height 42
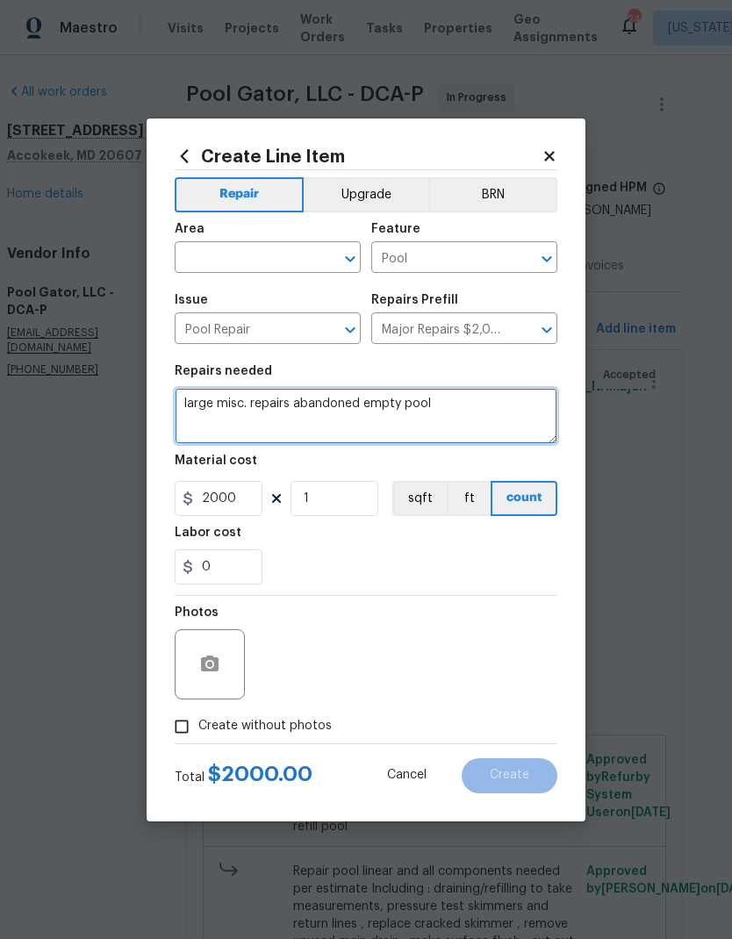
click at [461, 404] on textarea "large misc. repairs abandoned empty pool" at bounding box center [366, 416] width 383 height 56
type textarea "large"
click at [303, 403] on textarea at bounding box center [366, 416] width 383 height 56
paste textarea "Repair pool linear and all components needed per estimate Including : draining/…"
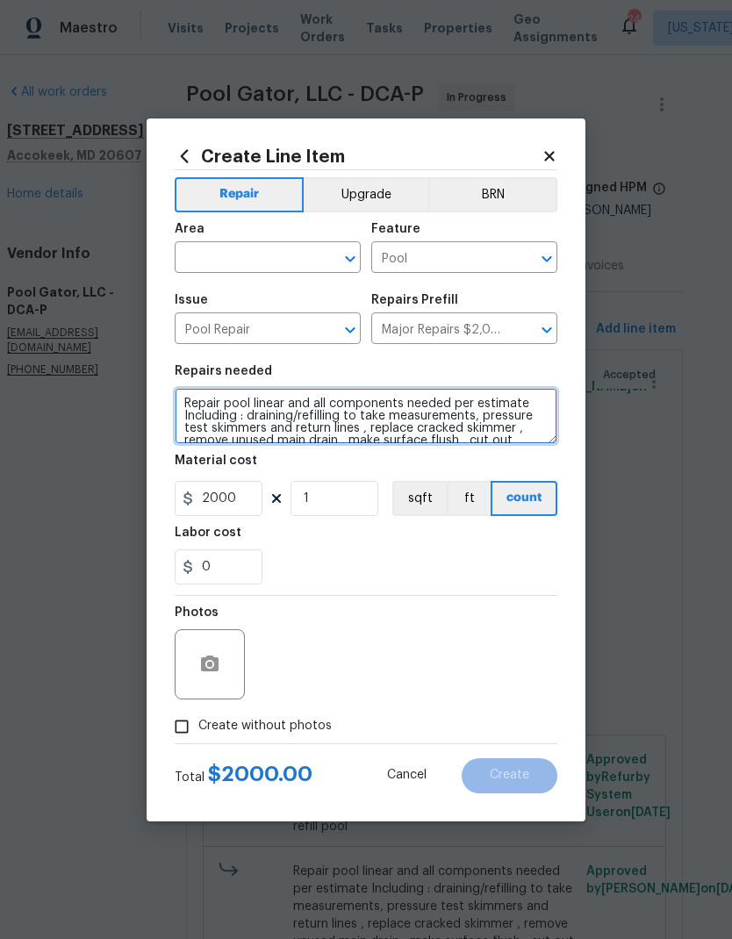
scroll to position [0, 0]
click at [185, 399] on textarea "Repair pool linear and all components needed per estimate Including : draining/…" at bounding box center [366, 416] width 383 height 56
click at [254, 407] on textarea "Repair pool linear and all components needed per estimate Including : draining/…" at bounding box center [366, 416] width 383 height 56
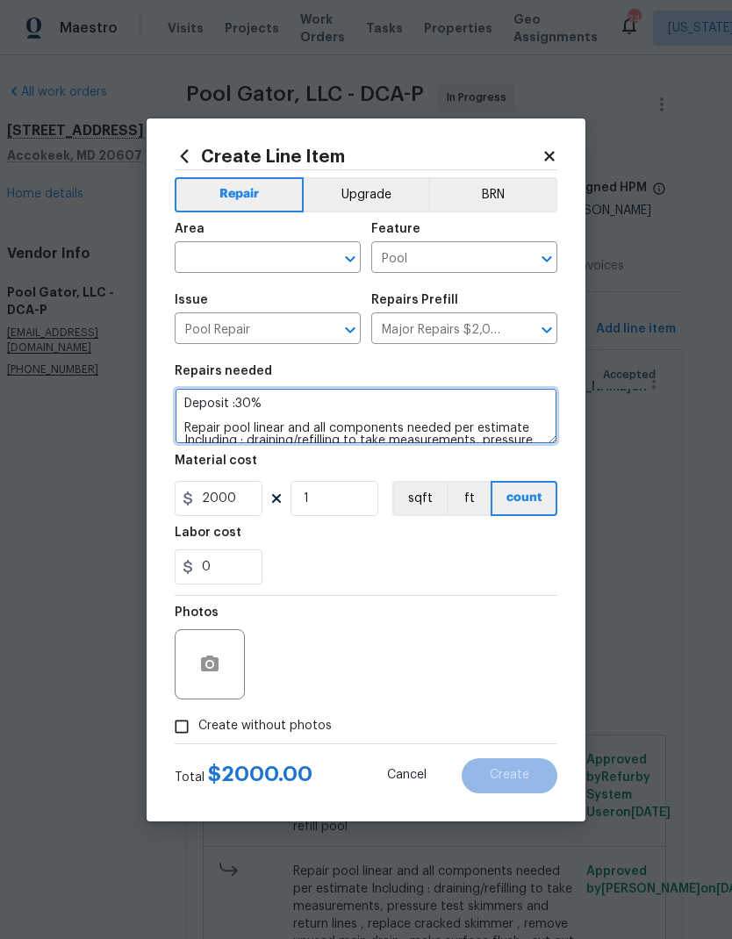
click at [349, 253] on icon "Open" at bounding box center [350, 258] width 21 height 21
type textarea "Deposit :30% Repair pool linear and all components needed per estimate Includin…"
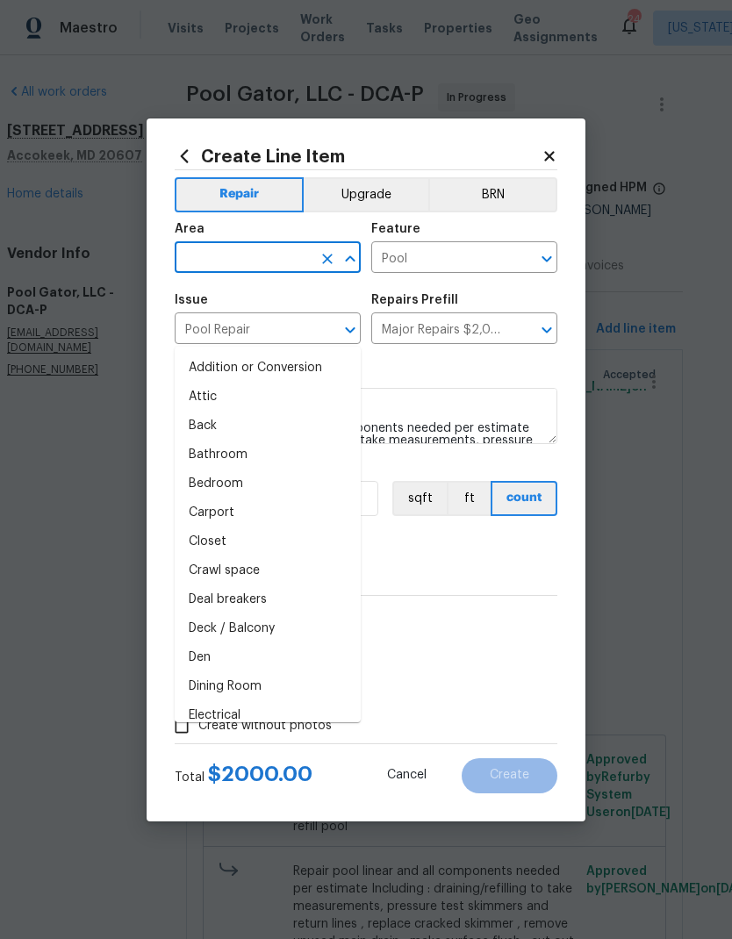
click at [258, 412] on li "Back" at bounding box center [268, 426] width 186 height 29
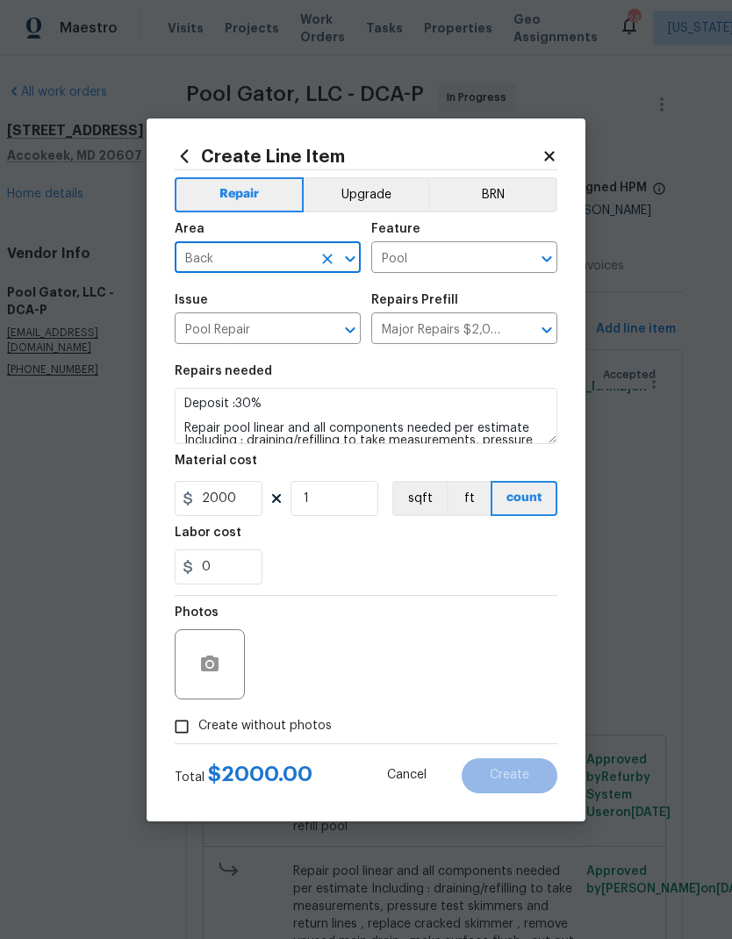
type input "Back"
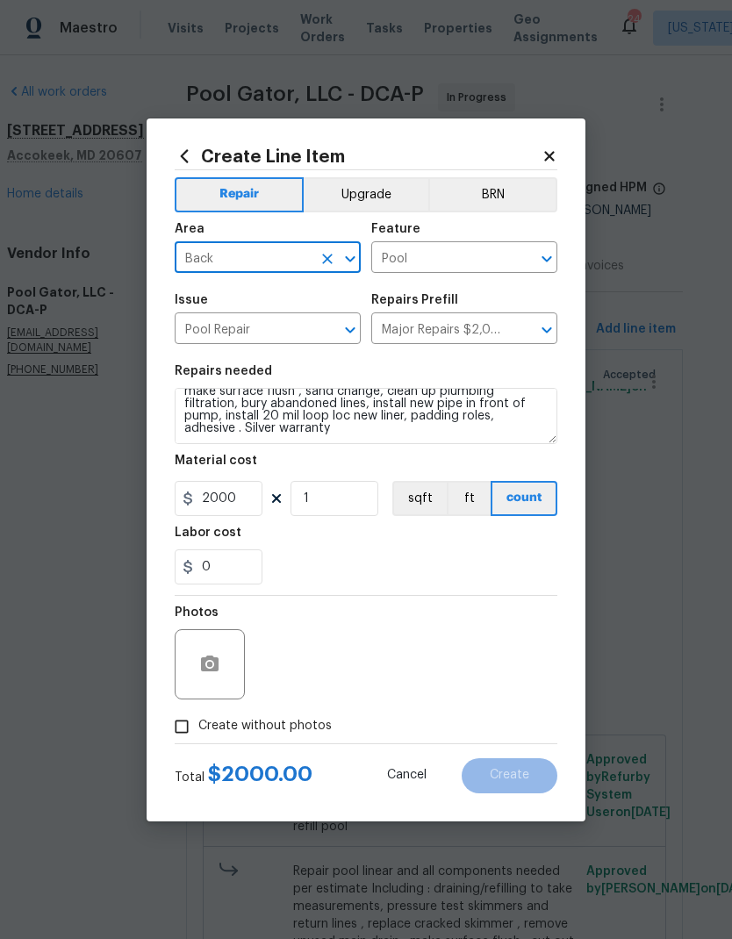
scroll to position [123, 0]
click at [242, 492] on input "2000" at bounding box center [219, 498] width 88 height 35
type input "3750"
click at [336, 557] on div "0" at bounding box center [366, 566] width 383 height 35
click at [217, 655] on icon "button" at bounding box center [209, 664] width 21 height 21
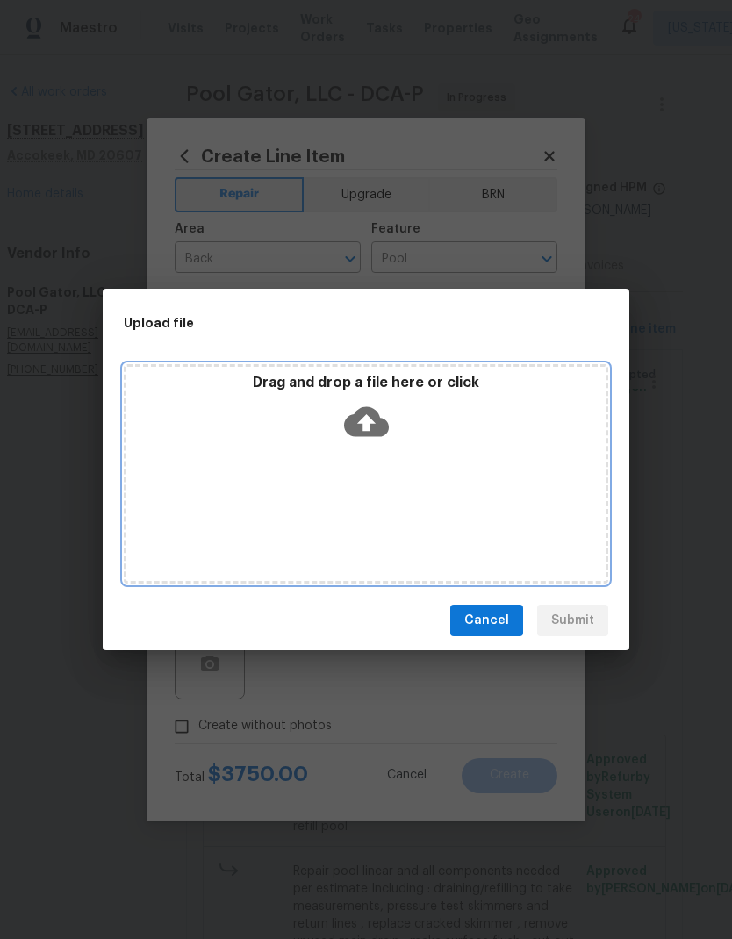
click at [363, 433] on icon at bounding box center [366, 422] width 45 height 30
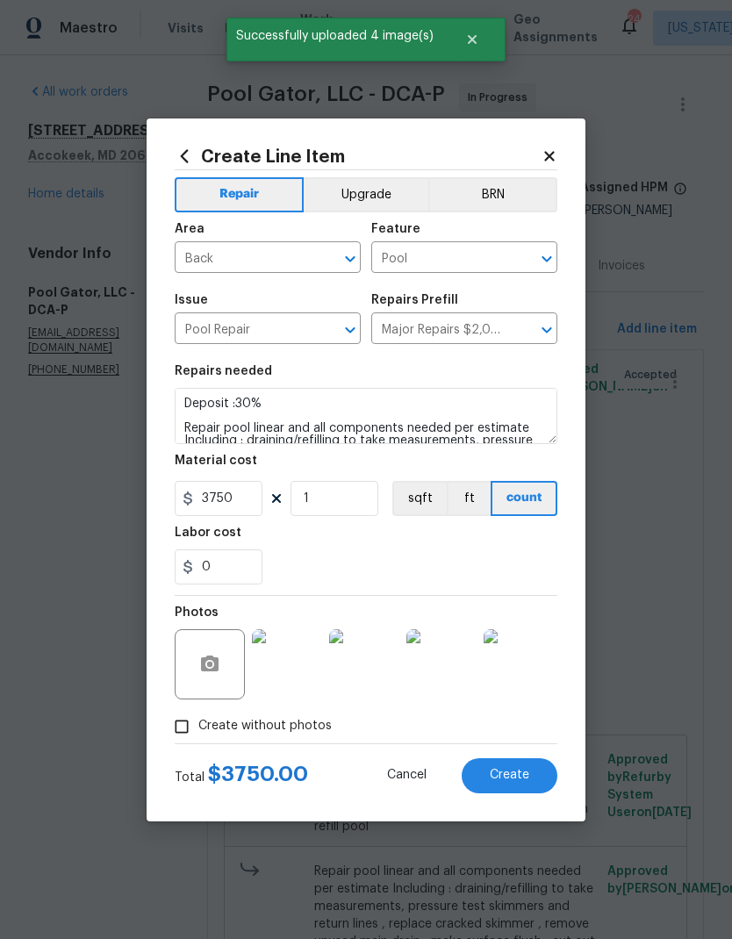
scroll to position [70, 0]
click at [521, 774] on span "Create" at bounding box center [509, 775] width 39 height 13
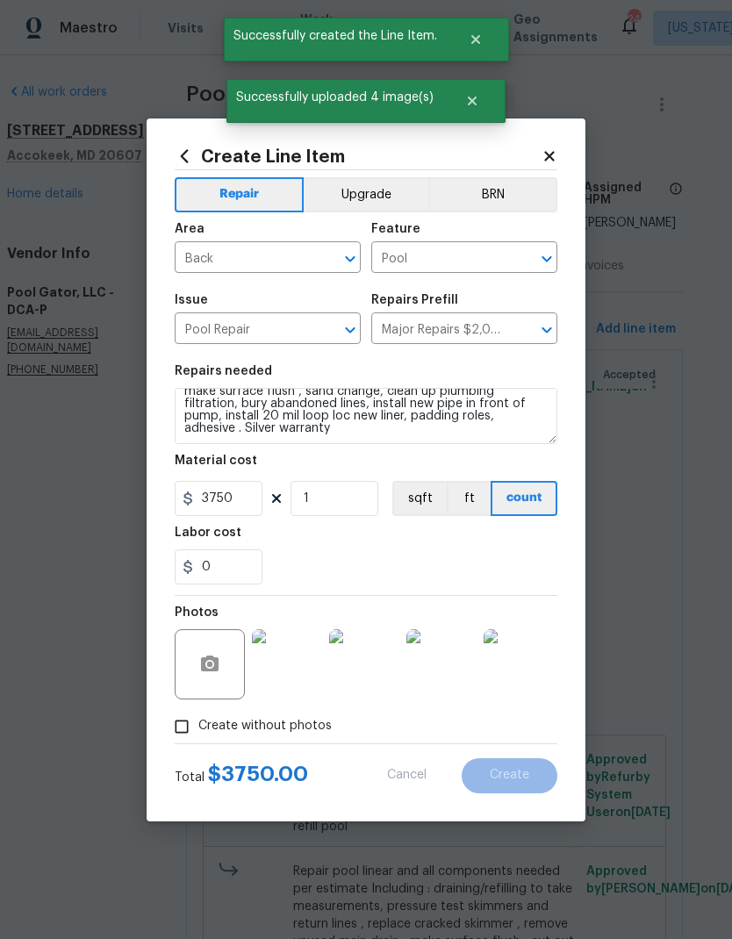
scroll to position [0, 0]
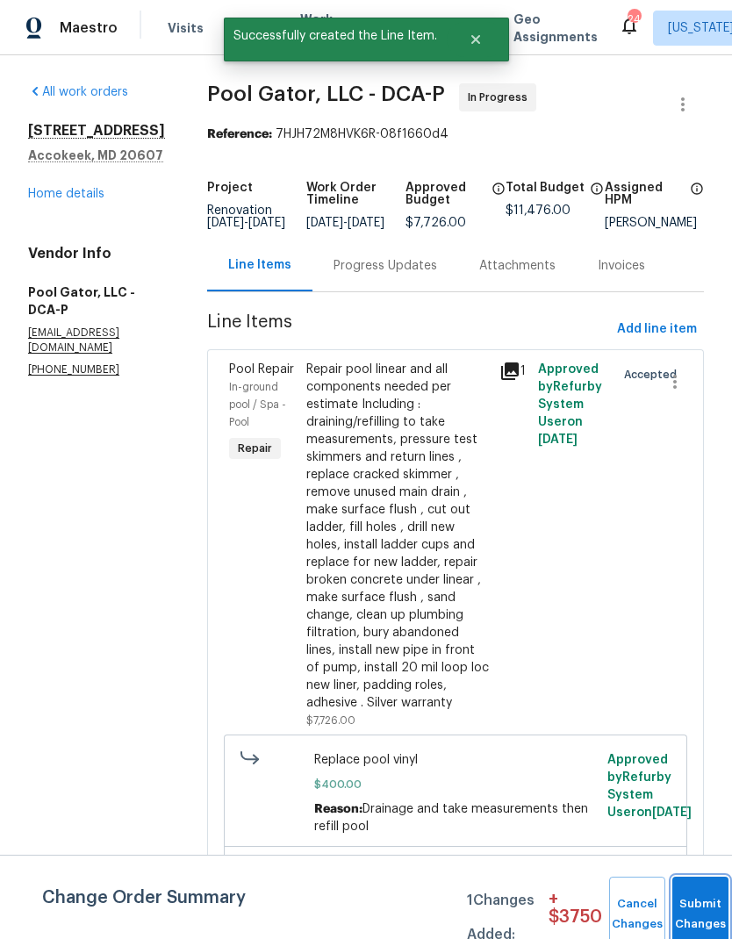
click at [696, 897] on button "Submit Changes" at bounding box center [700, 914] width 56 height 75
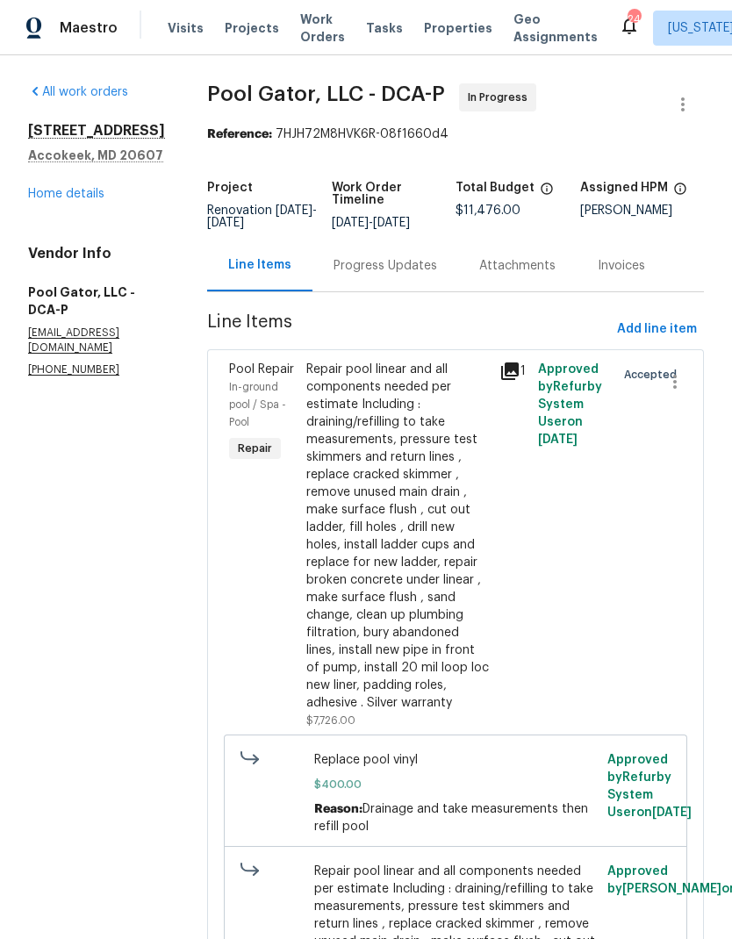
click at [348, 281] on div "Progress Updates" at bounding box center [385, 266] width 146 height 52
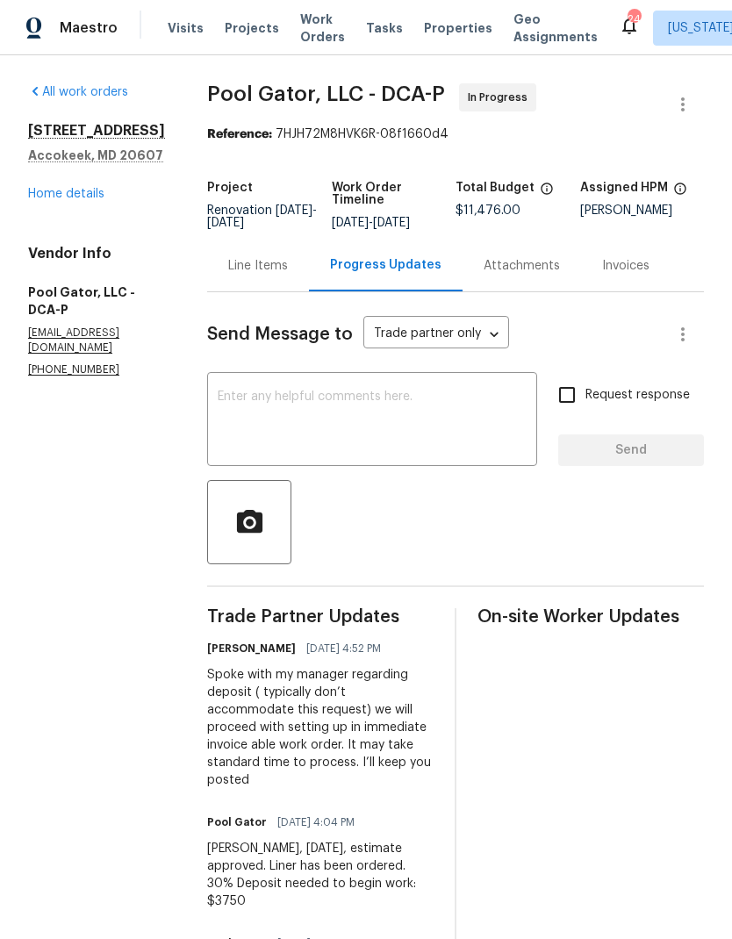
click at [383, 429] on textarea at bounding box center [372, 421] width 309 height 61
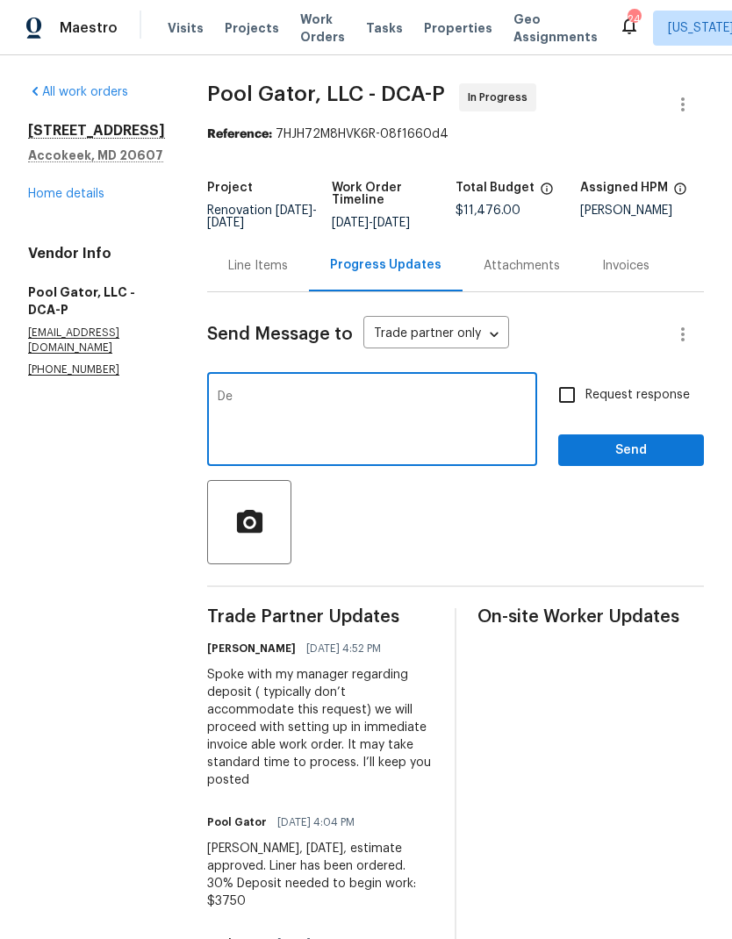
type textarea "D"
type textarea "I"
click at [382, 392] on textarea "I created a WO for deposit at 30% and also separate WO for the remaining balance" at bounding box center [372, 421] width 309 height 61
click at [483, 416] on textarea "I created a WO for deposit at 30%( invoice immediately ) and also separate WO f…" at bounding box center [372, 421] width 309 height 61
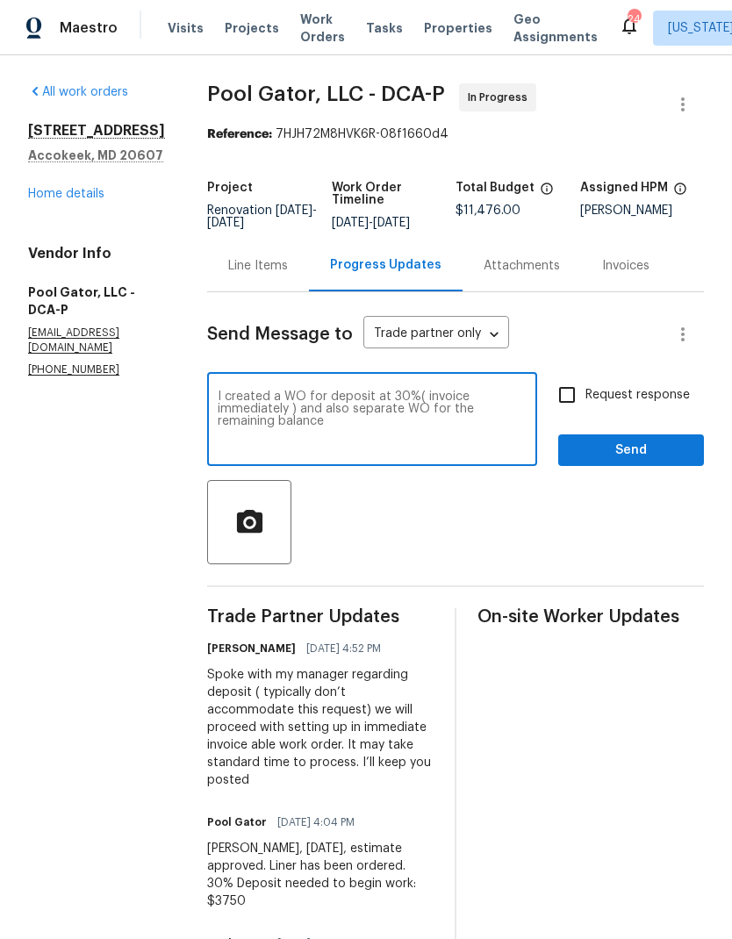
type textarea "I created a WO for deposit at 30%( invoice immediately ) and also separate WO f…"
click at [569, 401] on input "Request response" at bounding box center [567, 395] width 37 height 37
checkbox input "true"
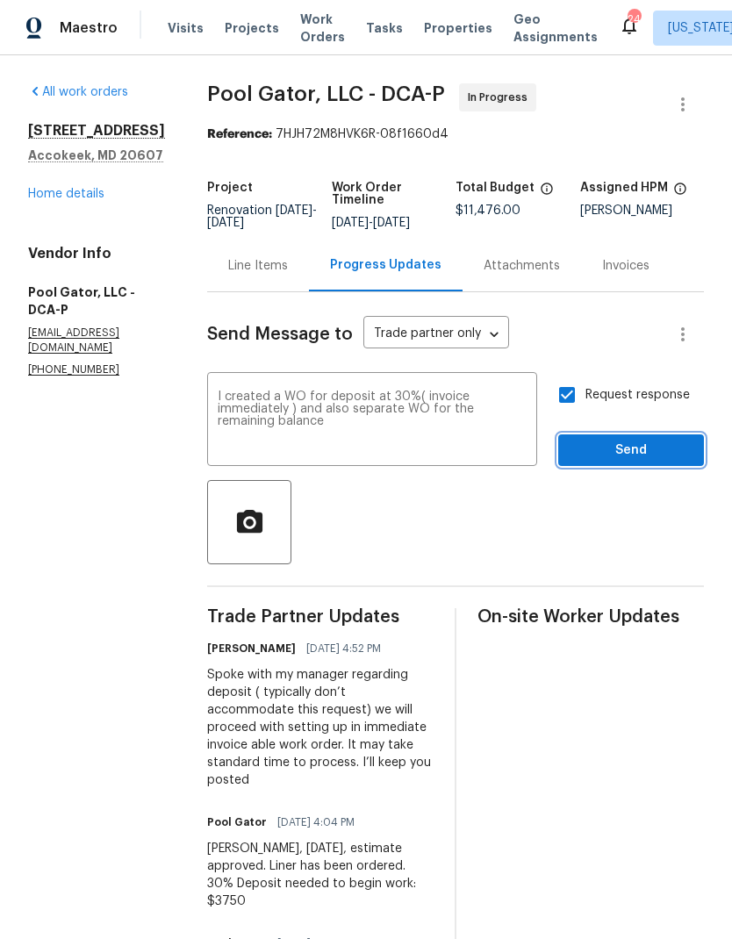
click at [627, 462] on button "Send" at bounding box center [631, 450] width 146 height 32
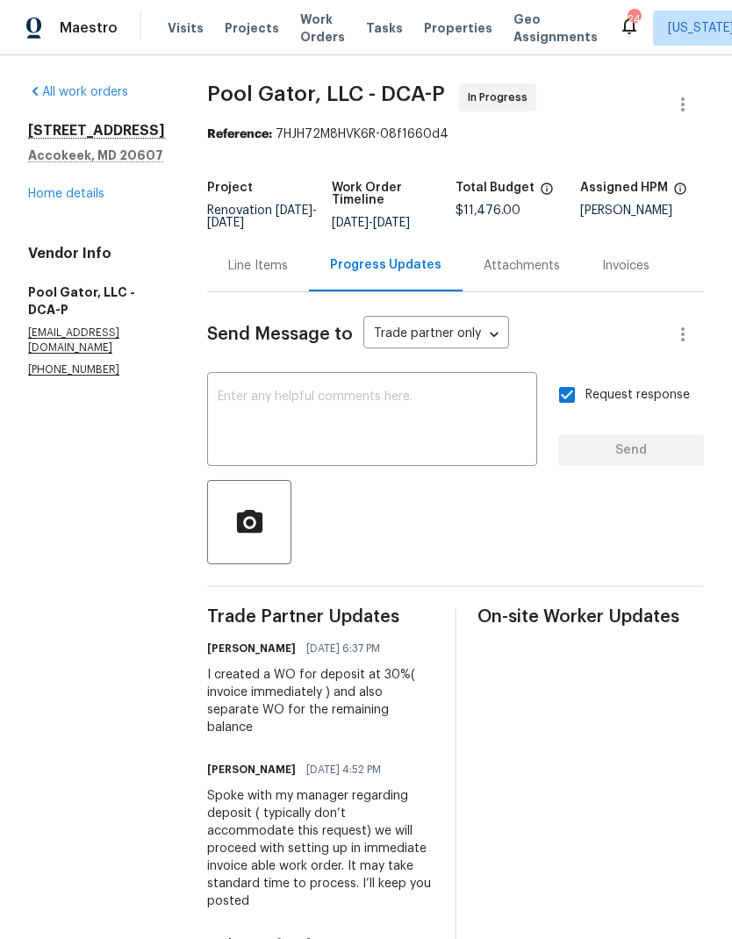
click at [76, 199] on div "1101 Pine Ln Accokeek, MD 20607 Home details" at bounding box center [96, 162] width 137 height 81
click at [69, 200] on link "Home details" at bounding box center [66, 194] width 76 height 12
